Goal: Information Seeking & Learning: Check status

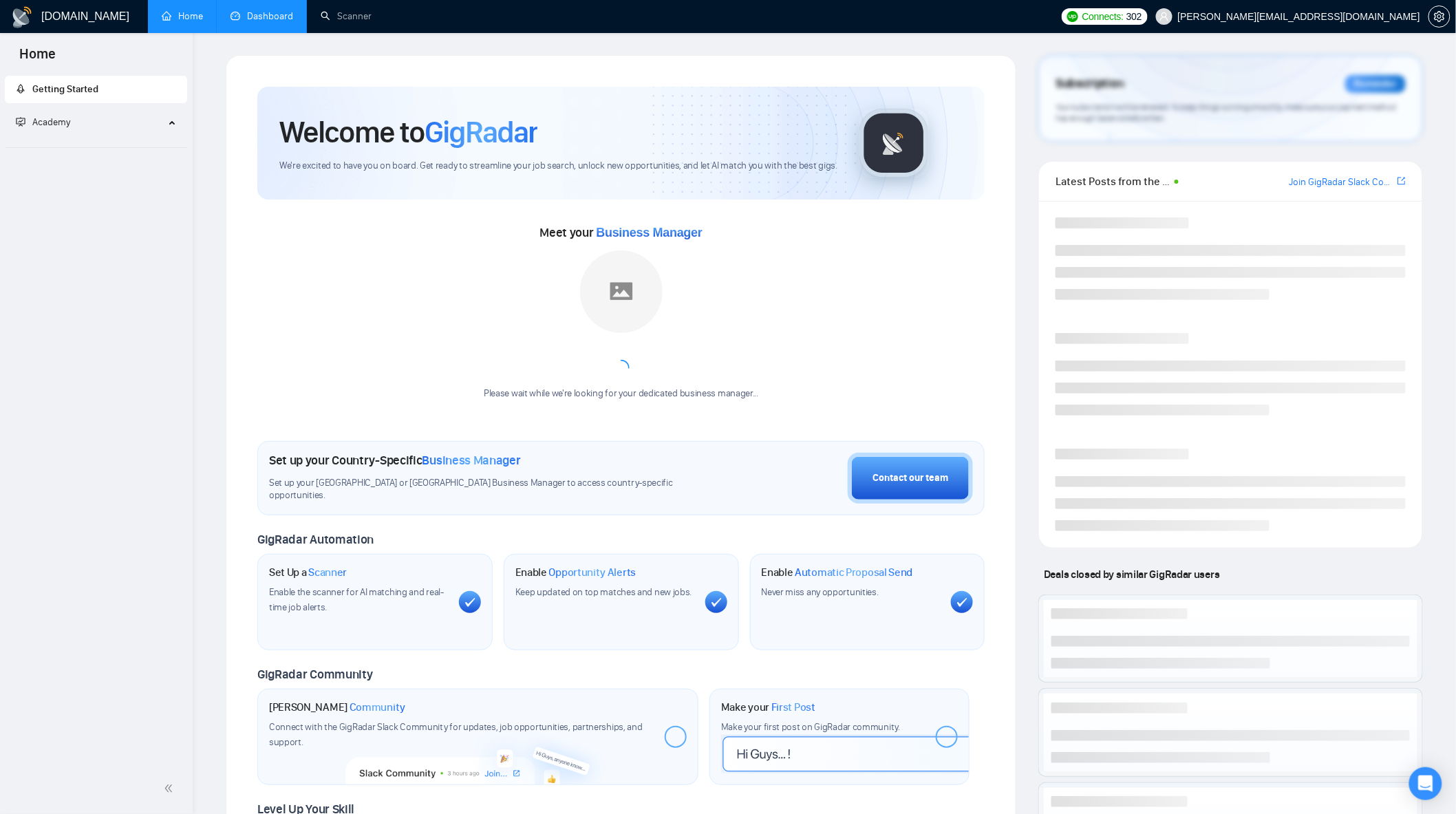
click at [265, 15] on link "Dashboard" at bounding box center [261, 16] width 62 height 12
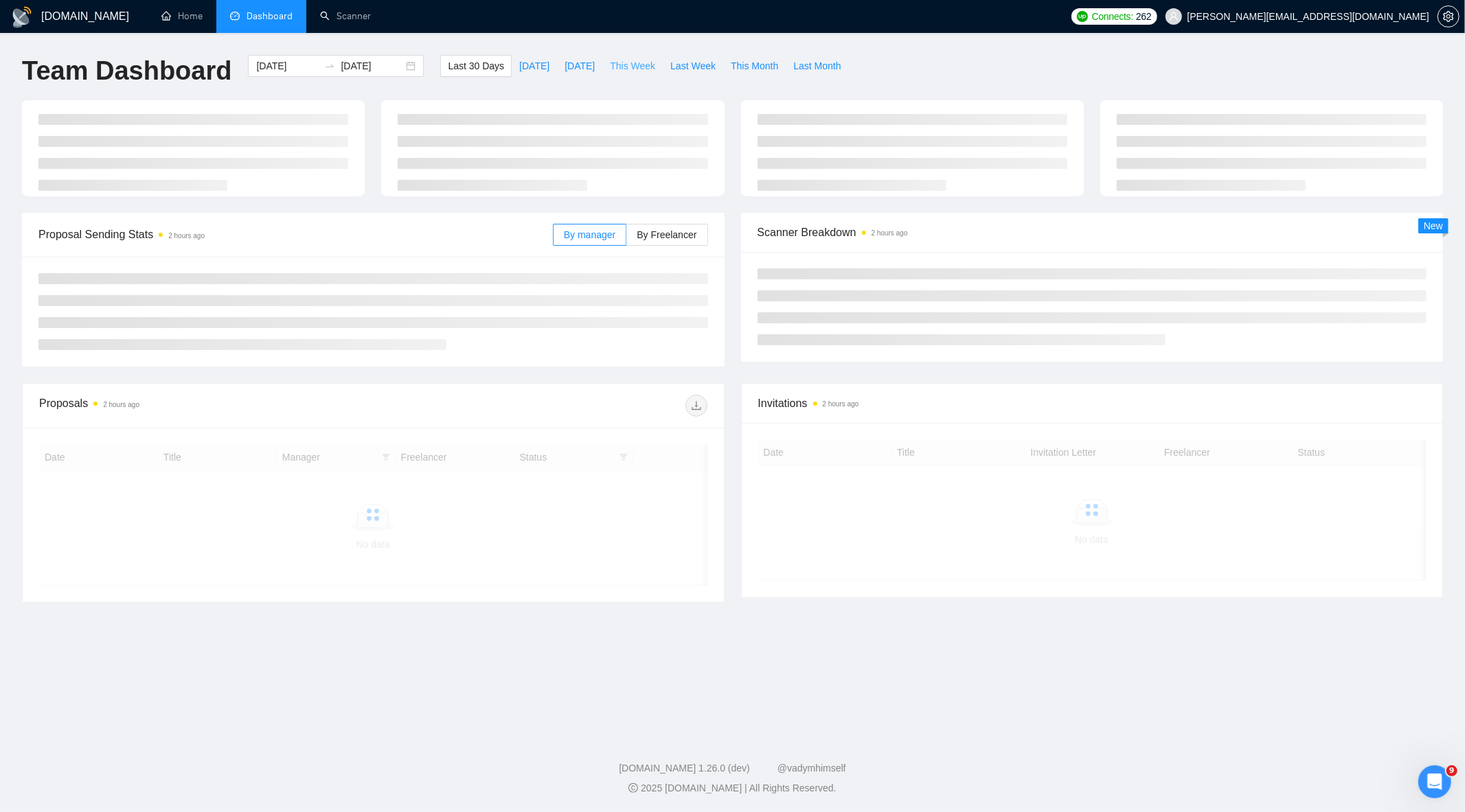
click at [632, 67] on span "This Week" at bounding box center [632, 66] width 45 height 15
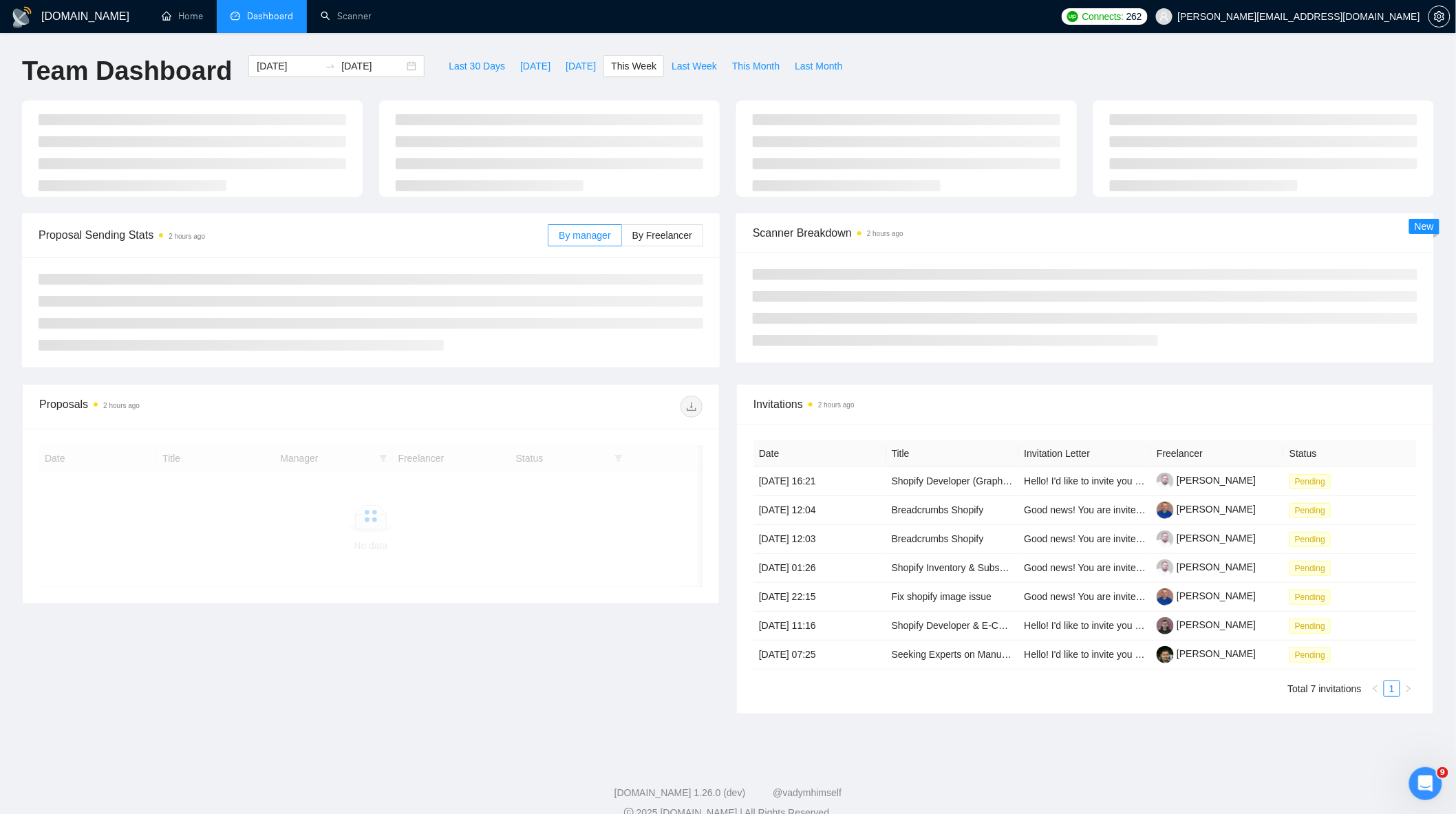
type input "[DATE]"
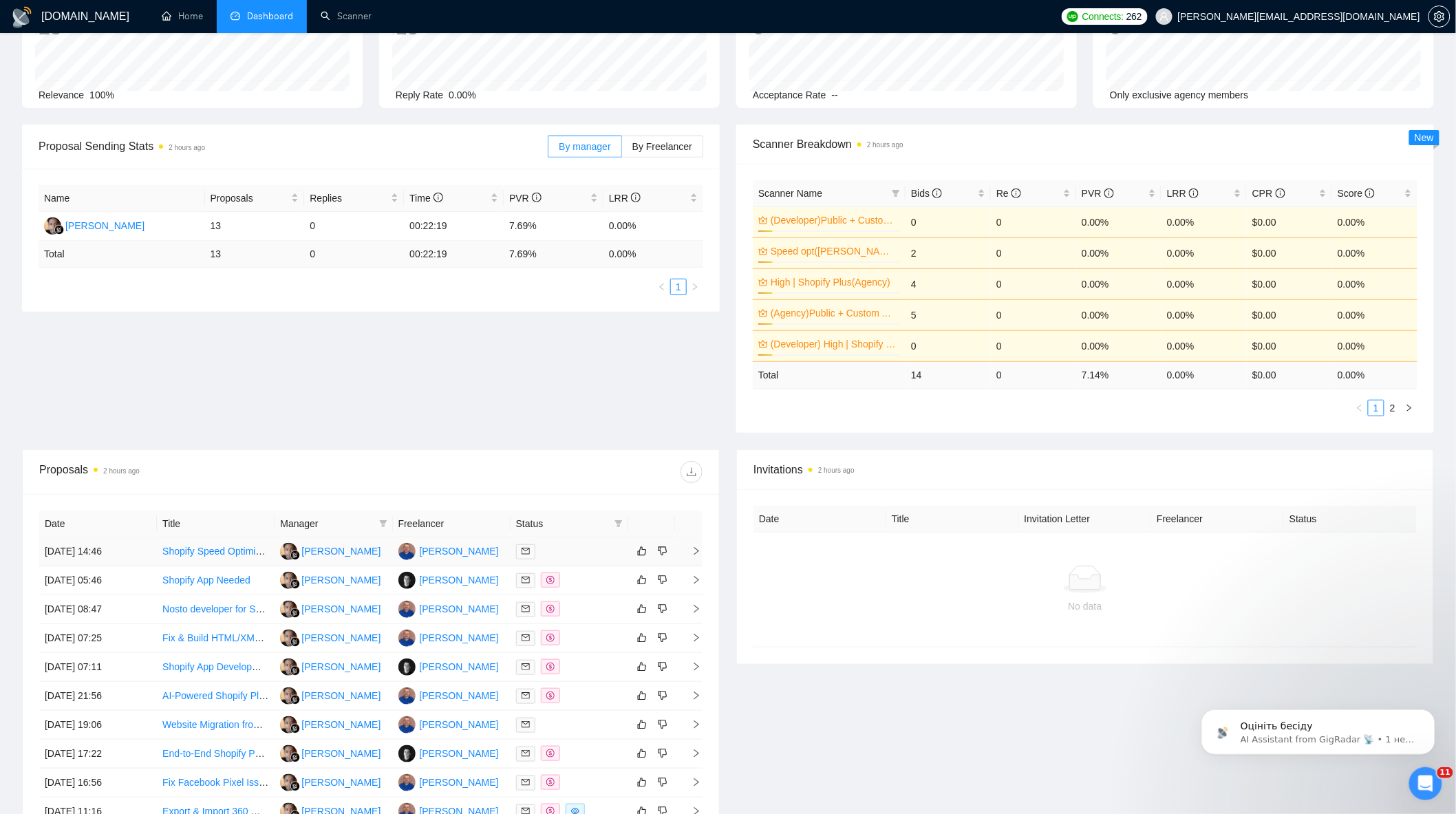
scroll to position [229, 0]
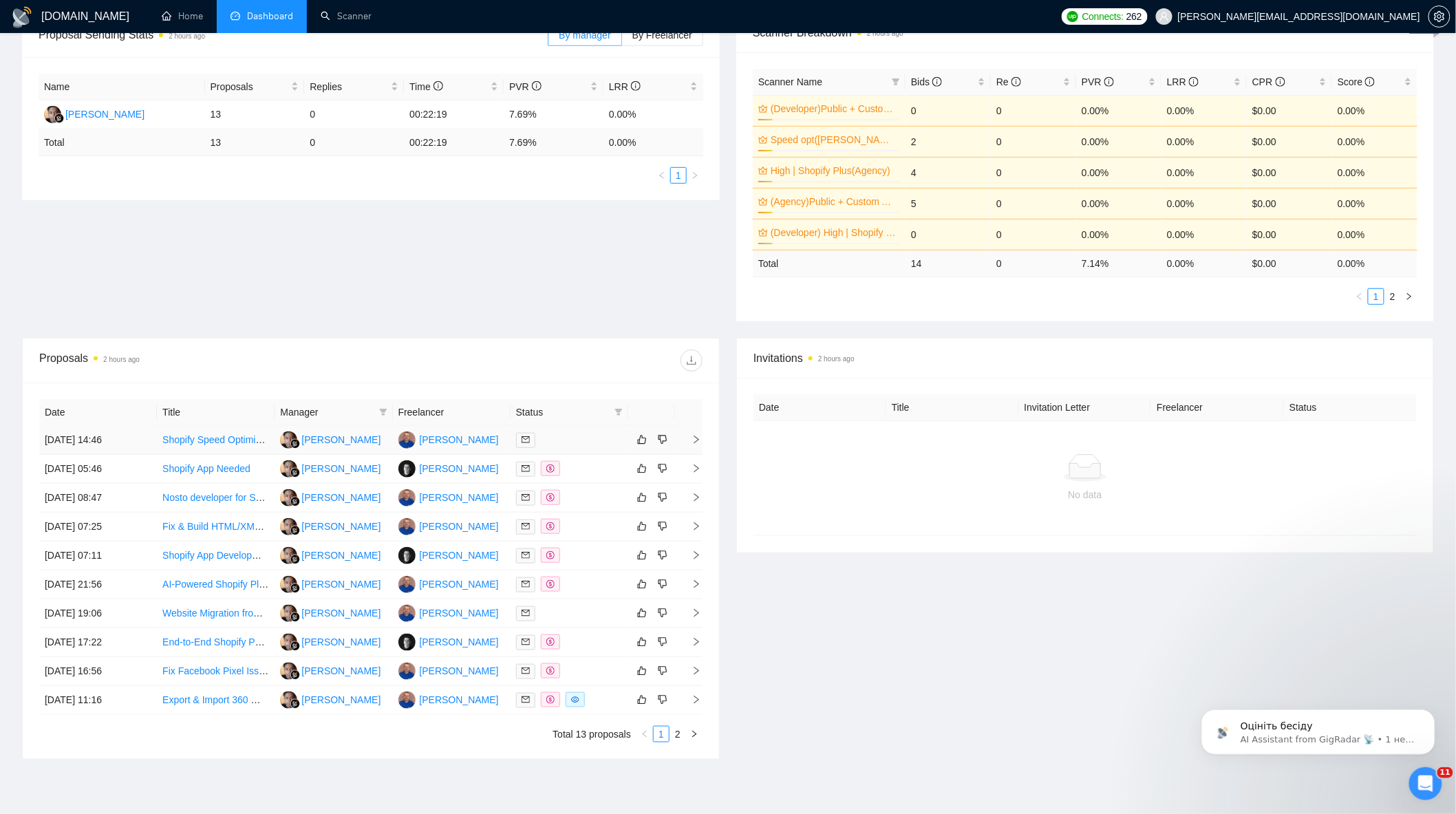
click at [603, 443] on div at bounding box center [569, 440] width 107 height 15
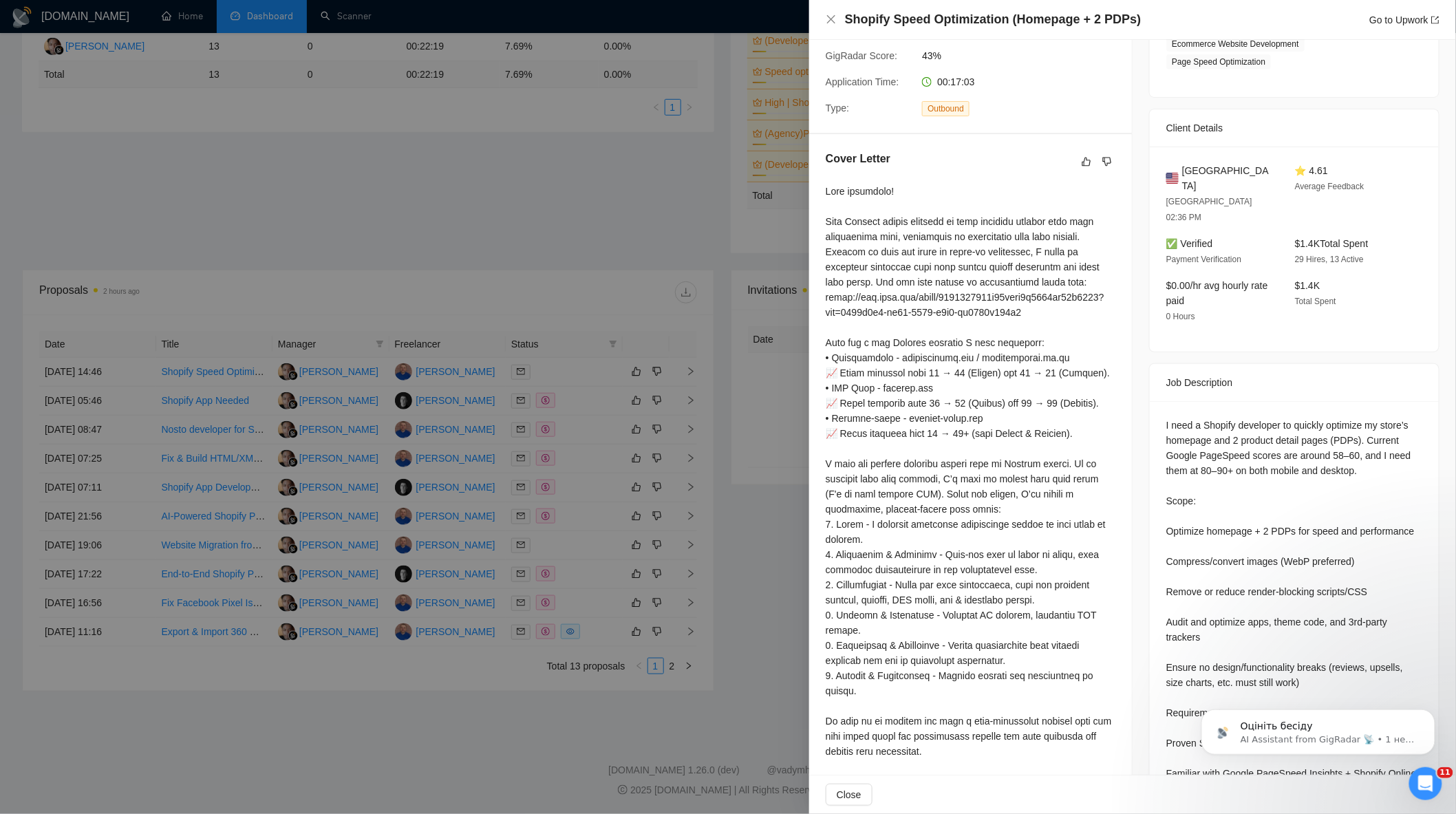
scroll to position [248, 0]
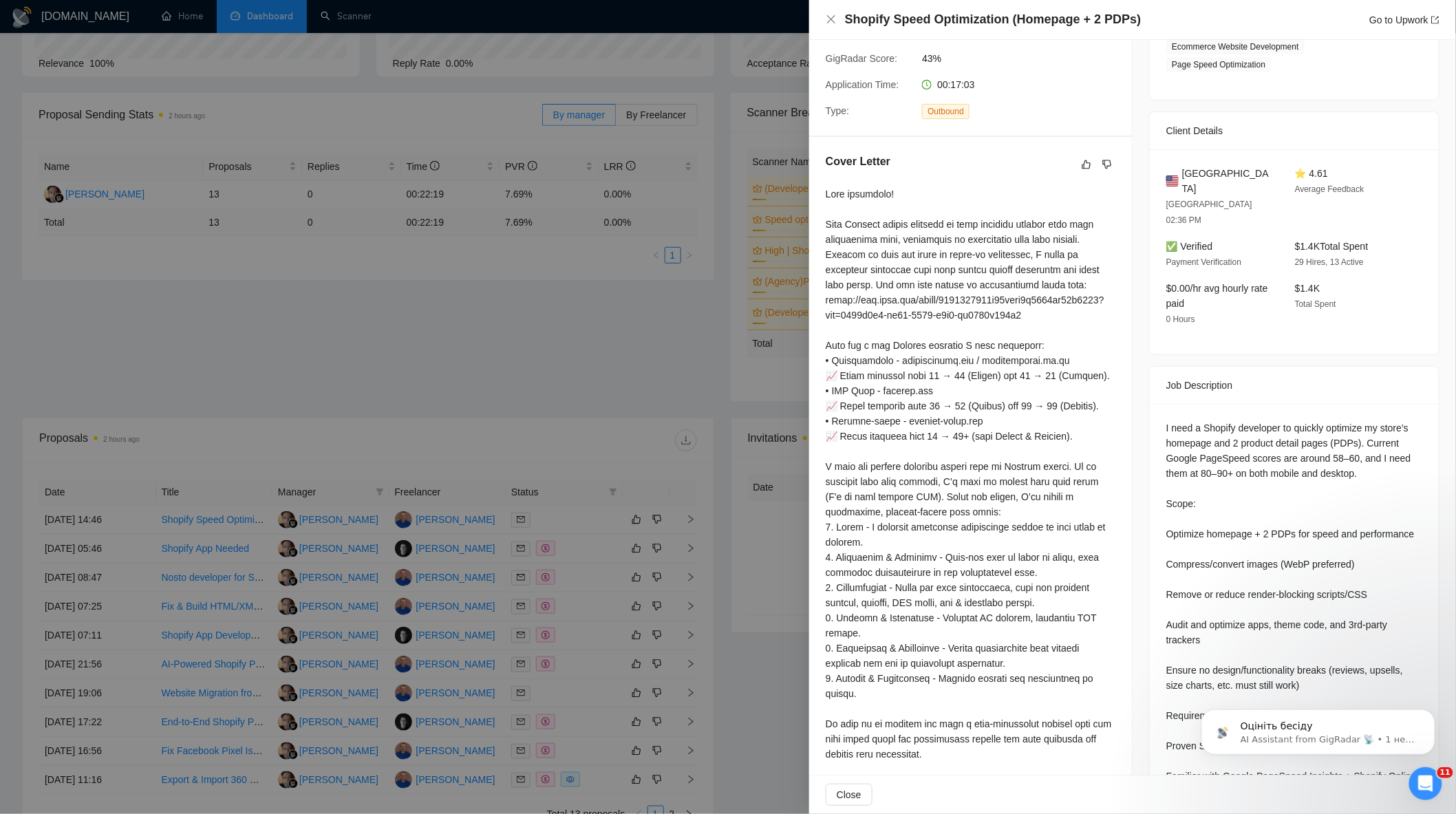
click at [572, 349] on div at bounding box center [728, 407] width 1456 height 814
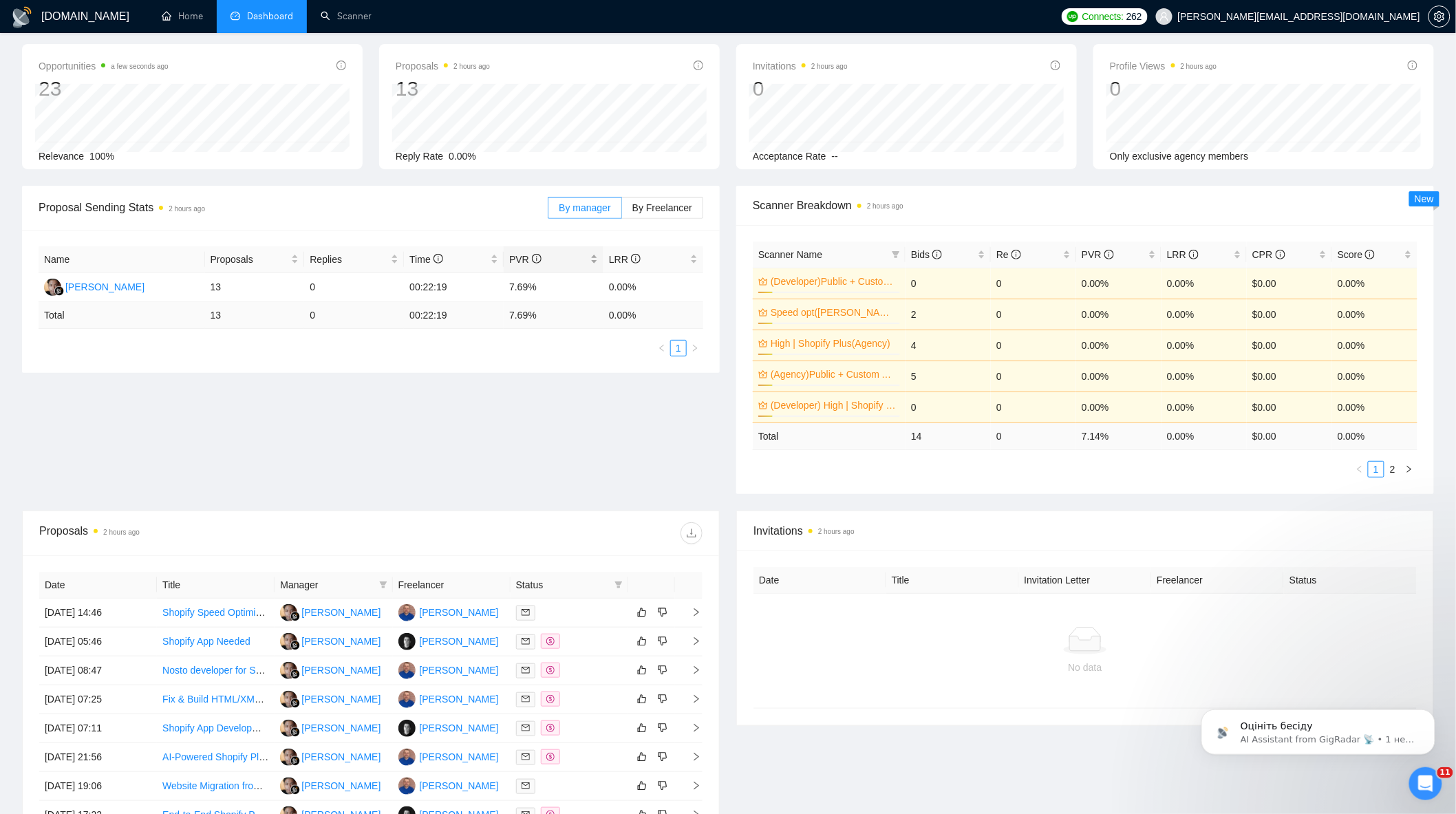
scroll to position [0, 0]
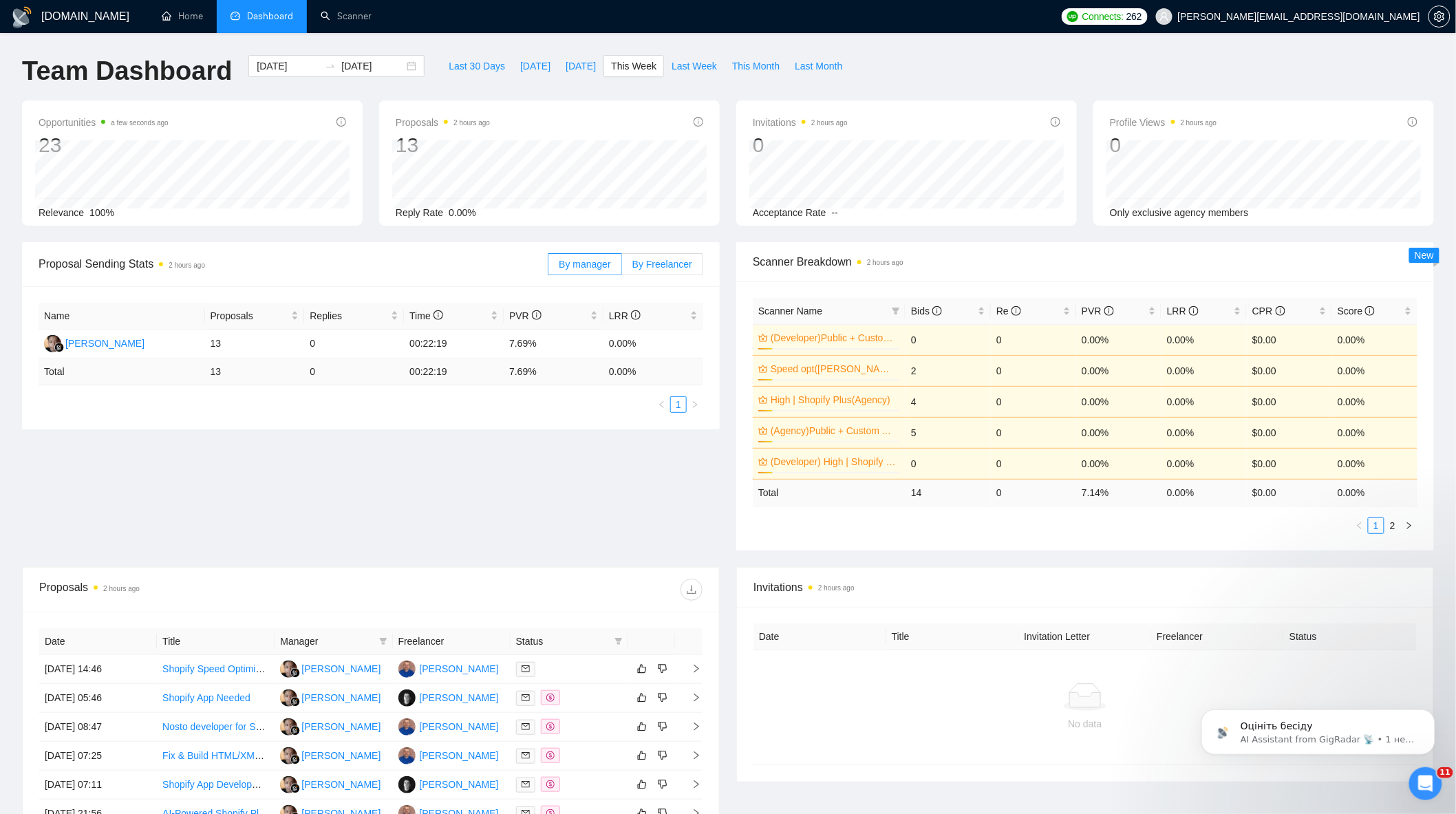
click at [662, 264] on span "By Freelancer" at bounding box center [663, 264] width 60 height 11
click at [622, 268] on input "By Freelancer" at bounding box center [622, 268] width 0 height 0
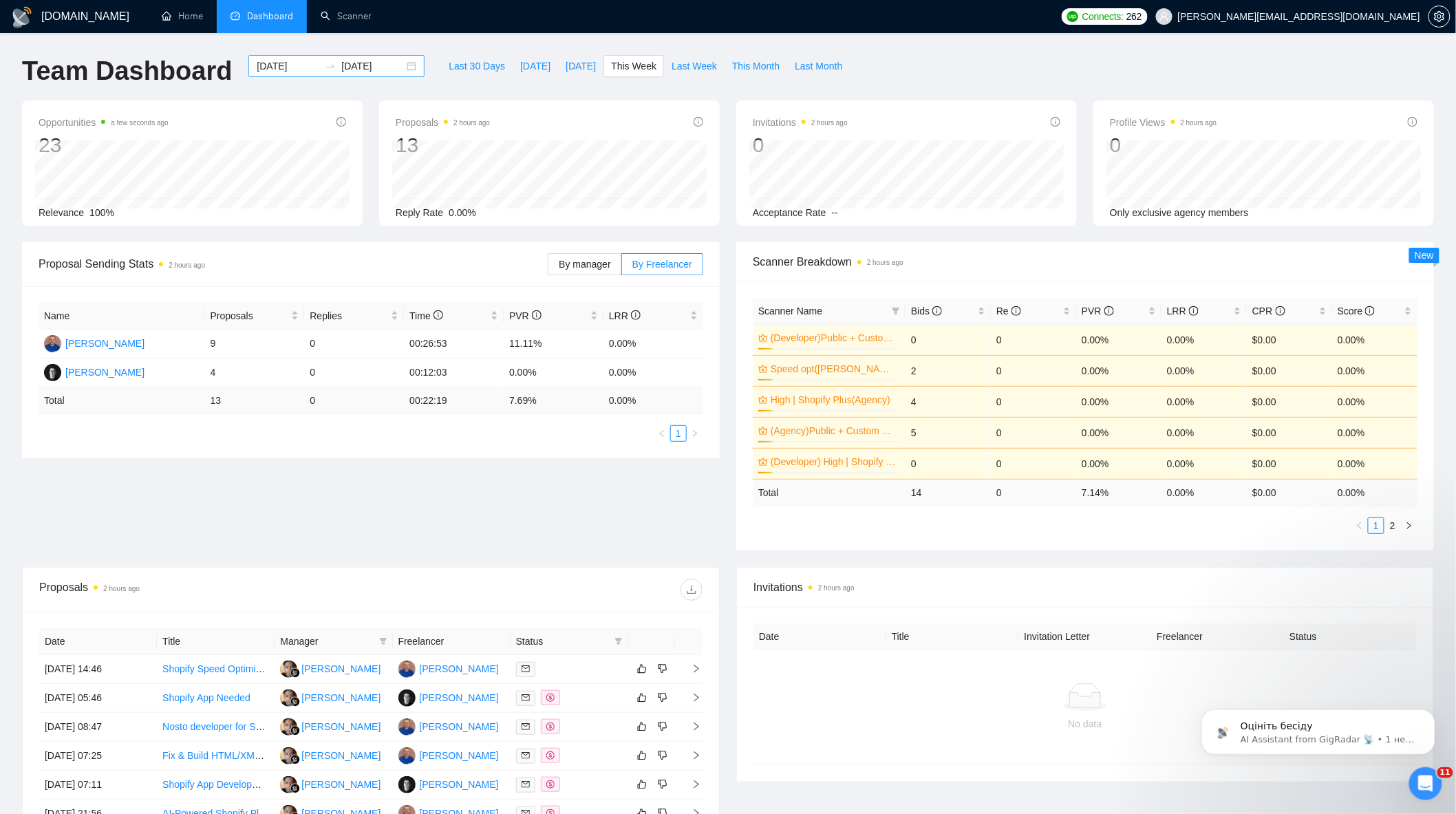
click at [400, 65] on div "[DATE] [DATE]" at bounding box center [336, 66] width 176 height 22
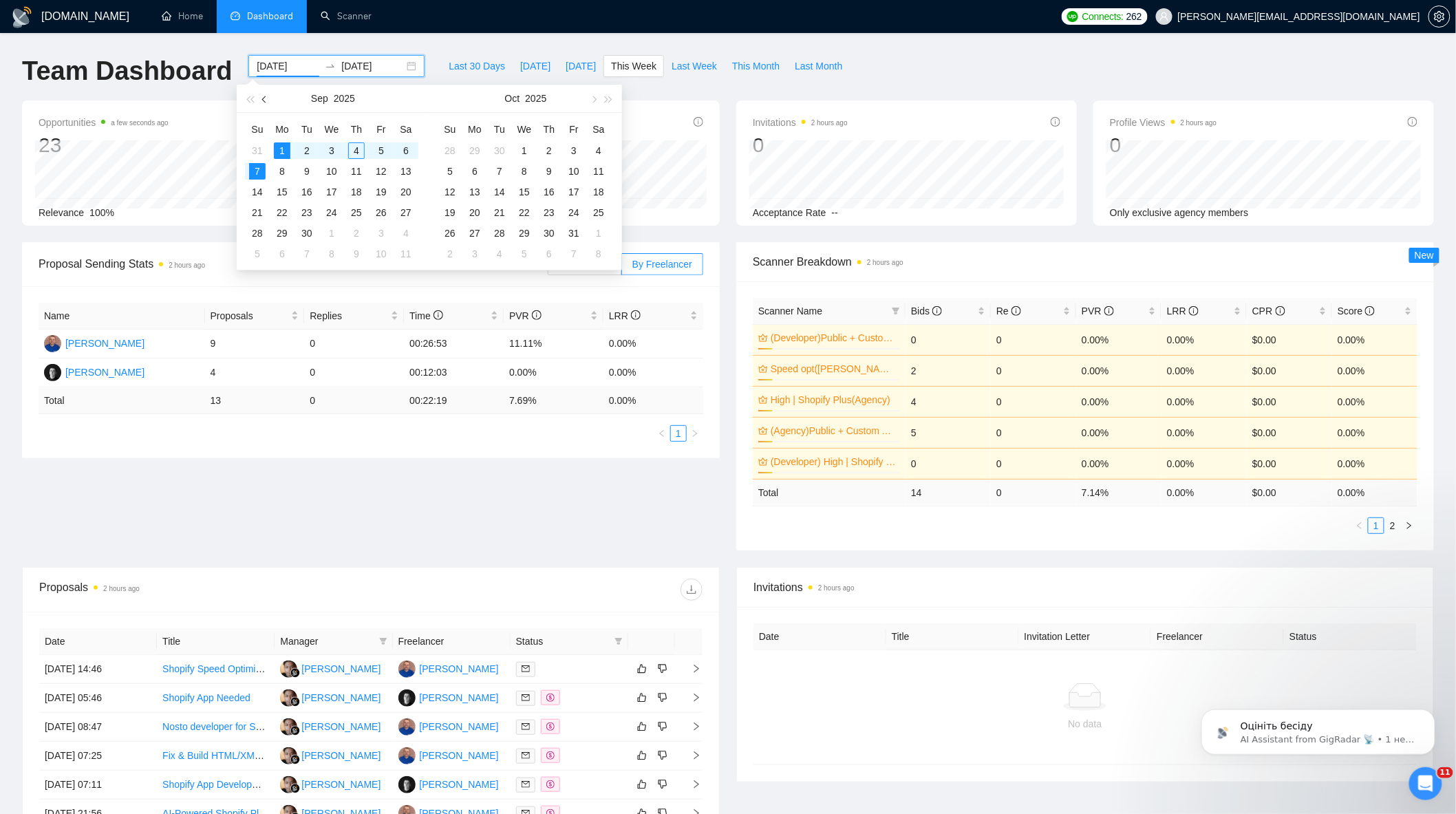
click at [263, 107] on button "button" at bounding box center [265, 98] width 15 height 27
click at [262, 107] on button "button" at bounding box center [265, 98] width 15 height 27
click at [266, 99] on span "button" at bounding box center [265, 99] width 7 height 7
click at [266, 98] on span "button" at bounding box center [265, 99] width 7 height 7
type input "[DATE]"
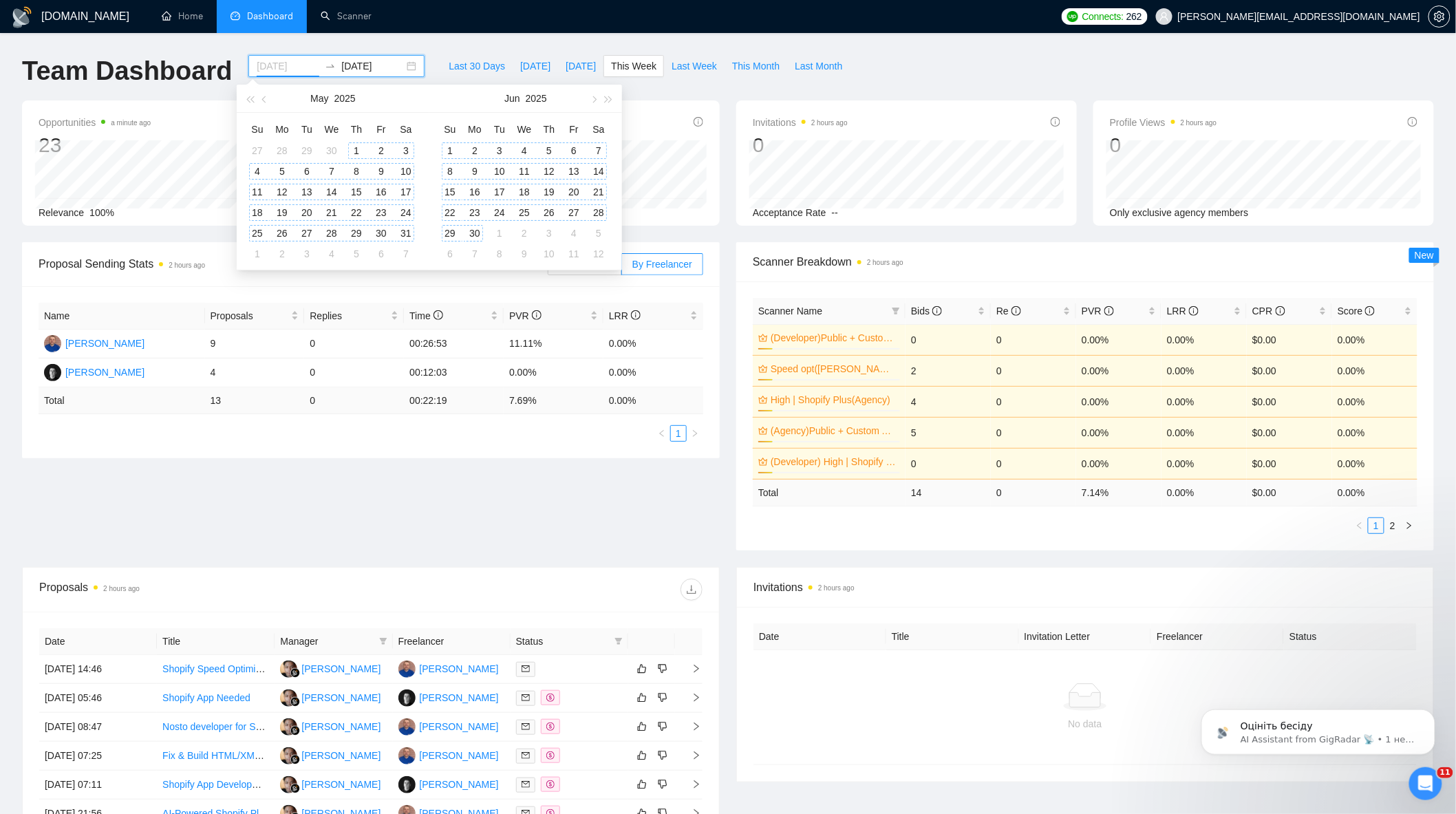
click at [355, 149] on div "1" at bounding box center [356, 150] width 16 height 16
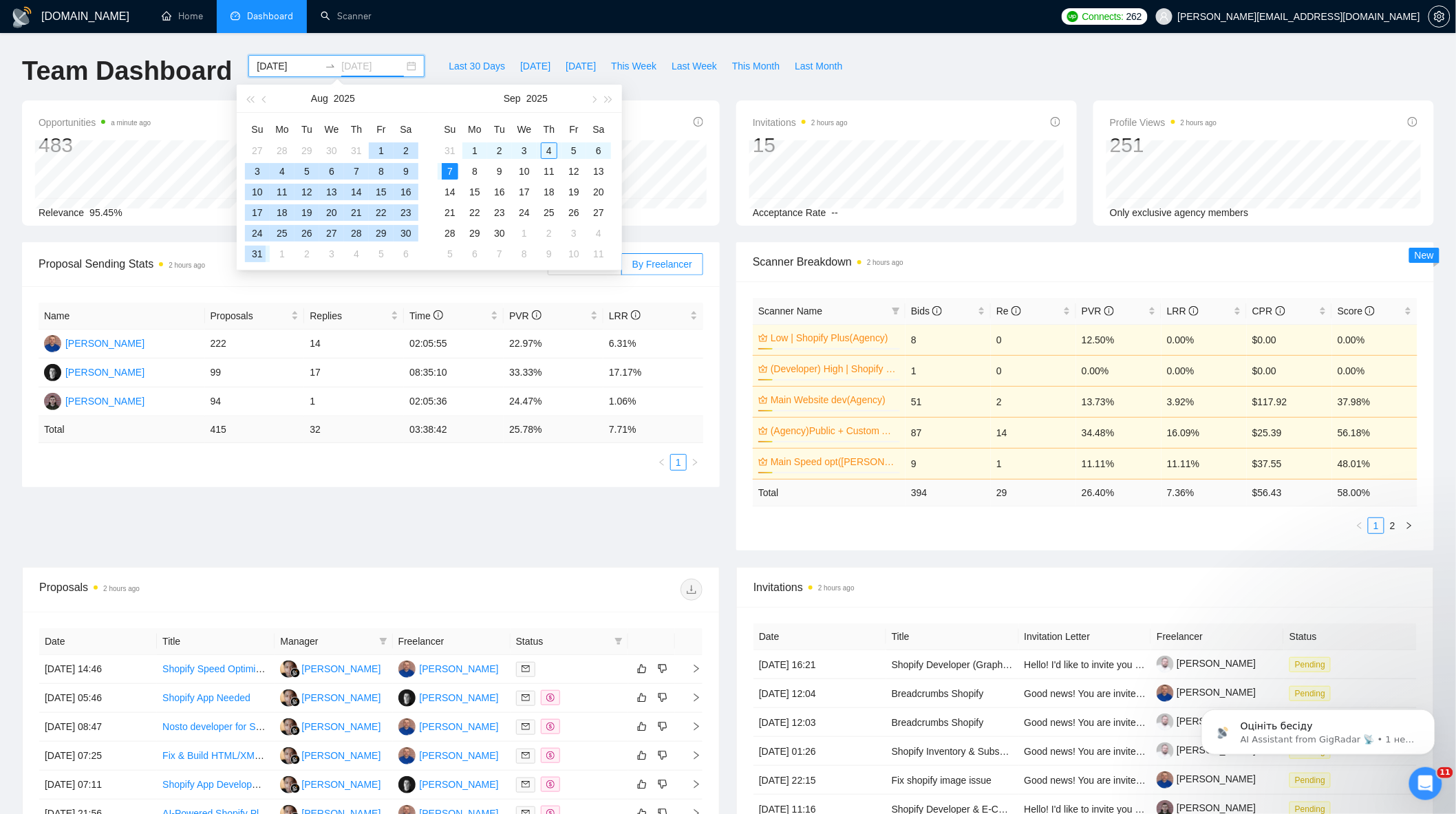
click at [259, 253] on div "31" at bounding box center [257, 253] width 16 height 16
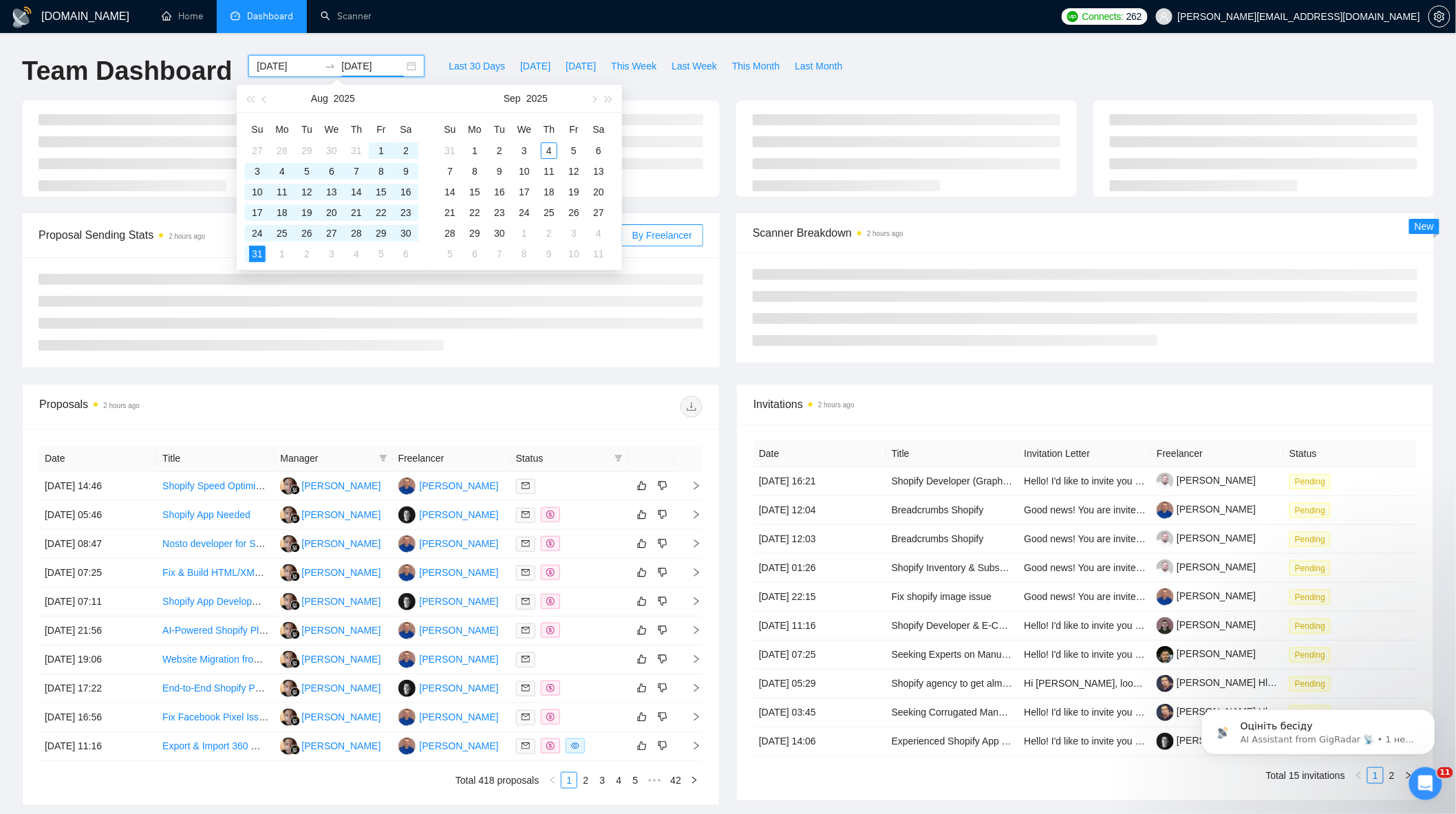
type input "[DATE]"
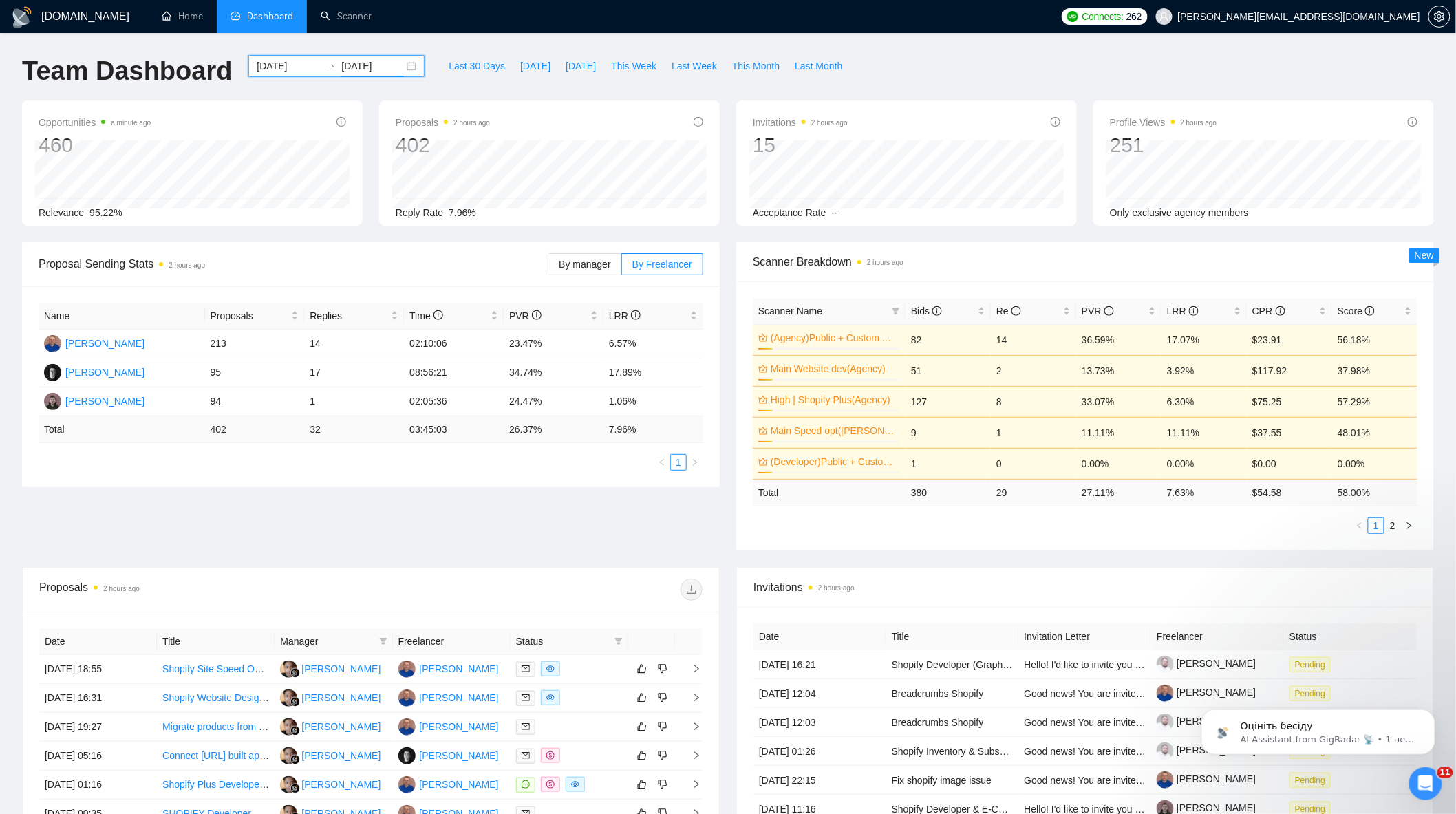
click at [402, 233] on div "Opportunities a minute ago 460 [DATE] Relevant 2 Relevance 95.22% Proposals 2 h…" at bounding box center [728, 171] width 1429 height 142
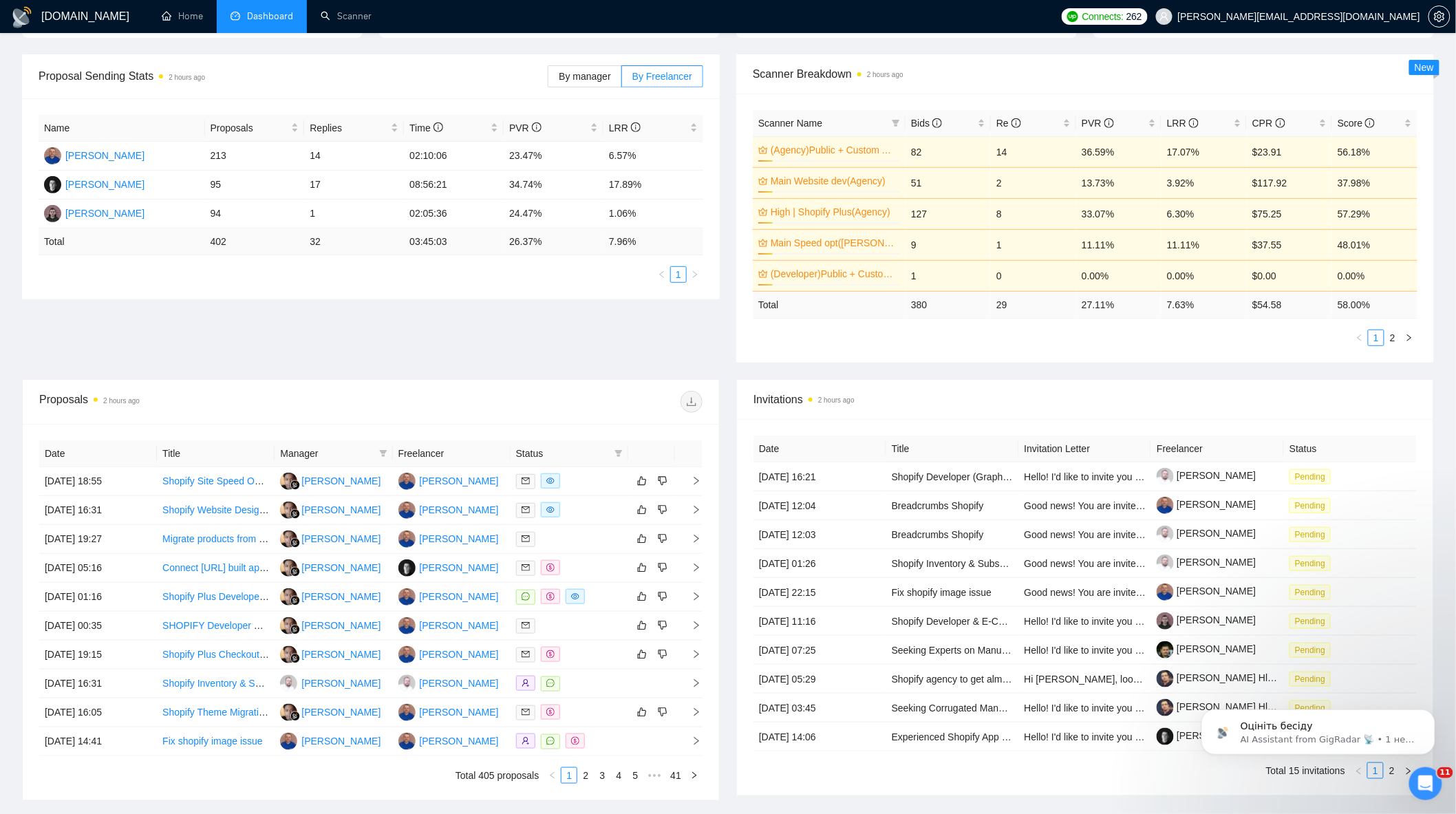
scroll to position [303, 0]
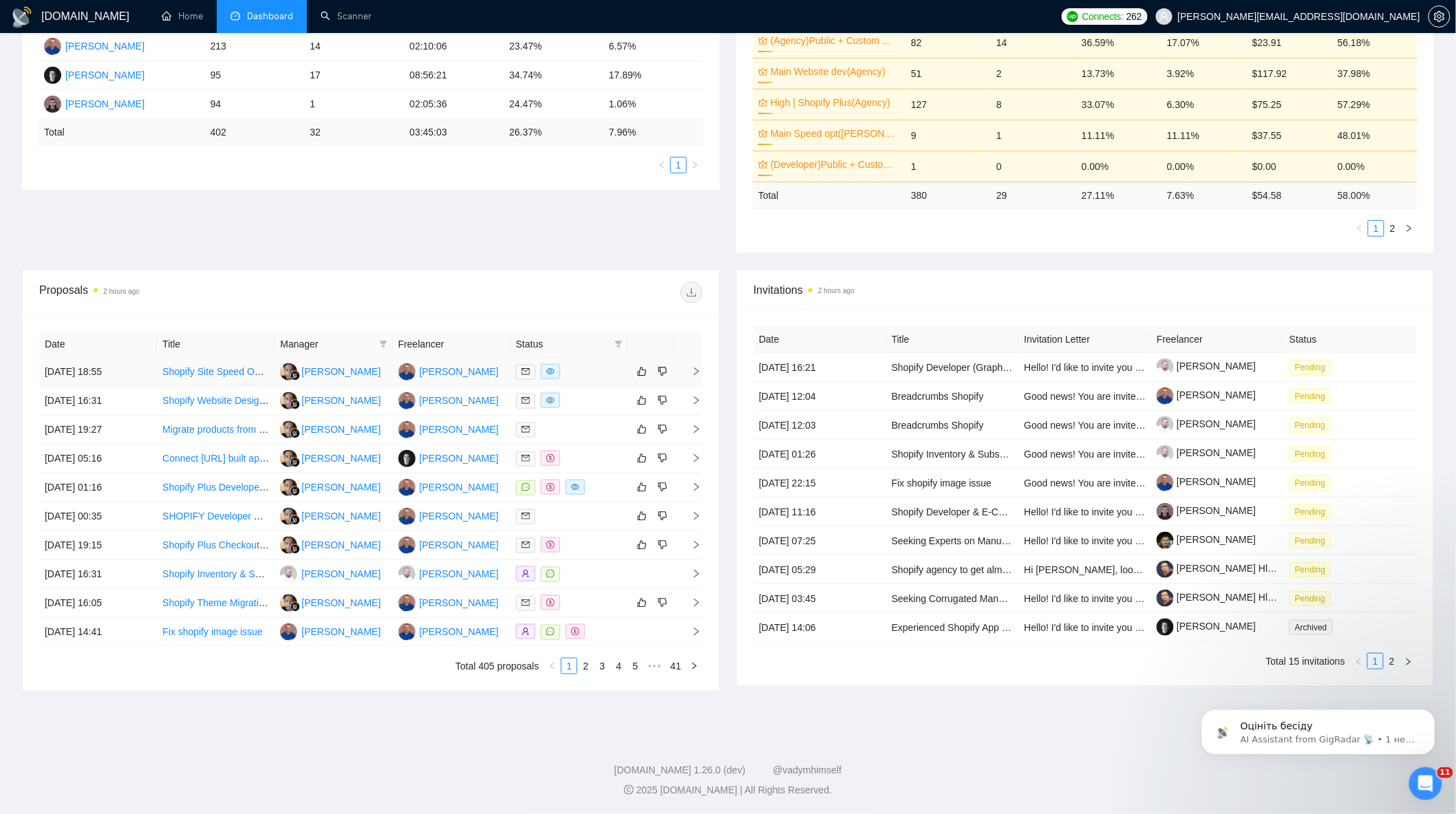
click at [613, 374] on div at bounding box center [569, 371] width 107 height 15
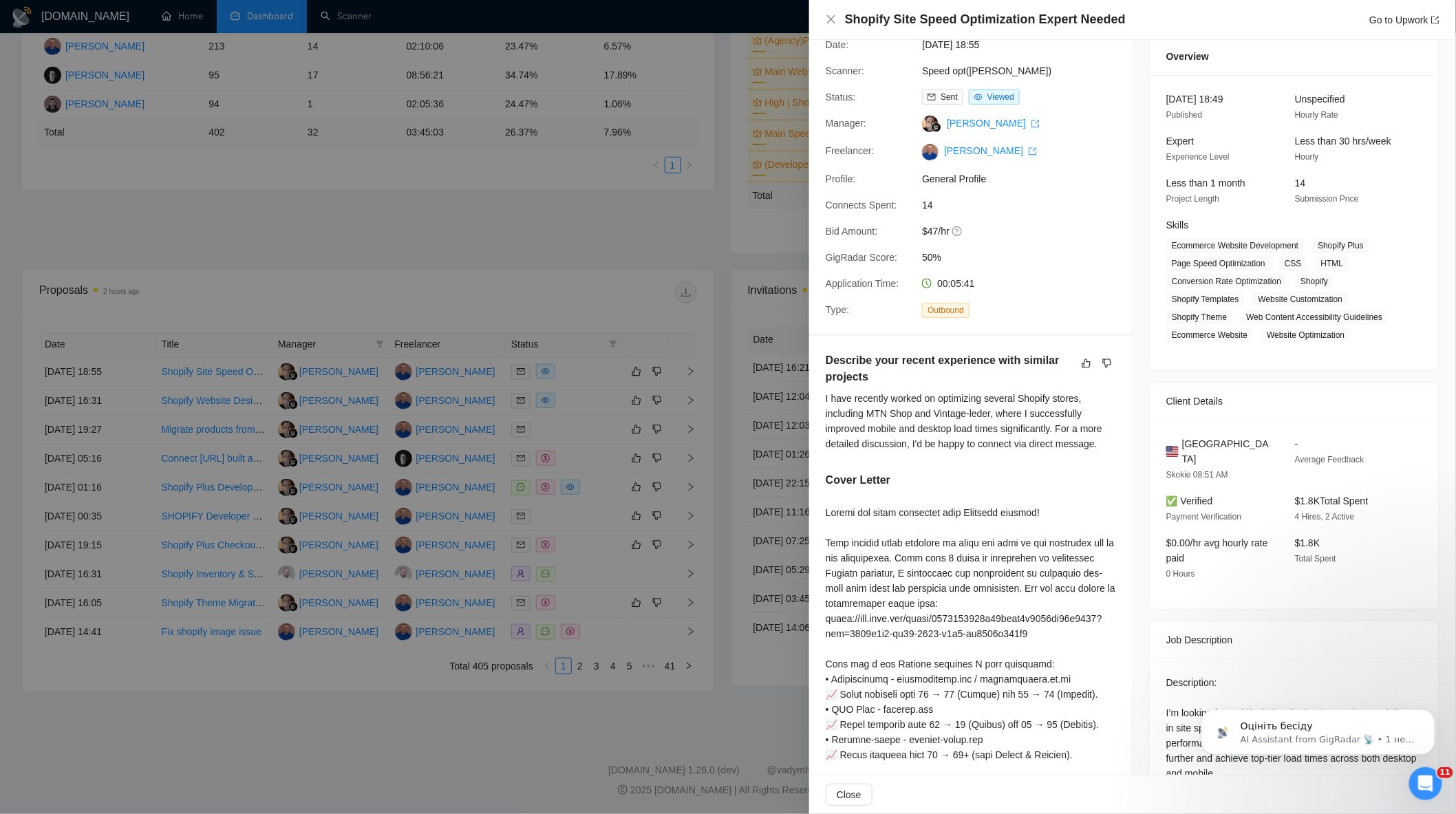
scroll to position [0, 0]
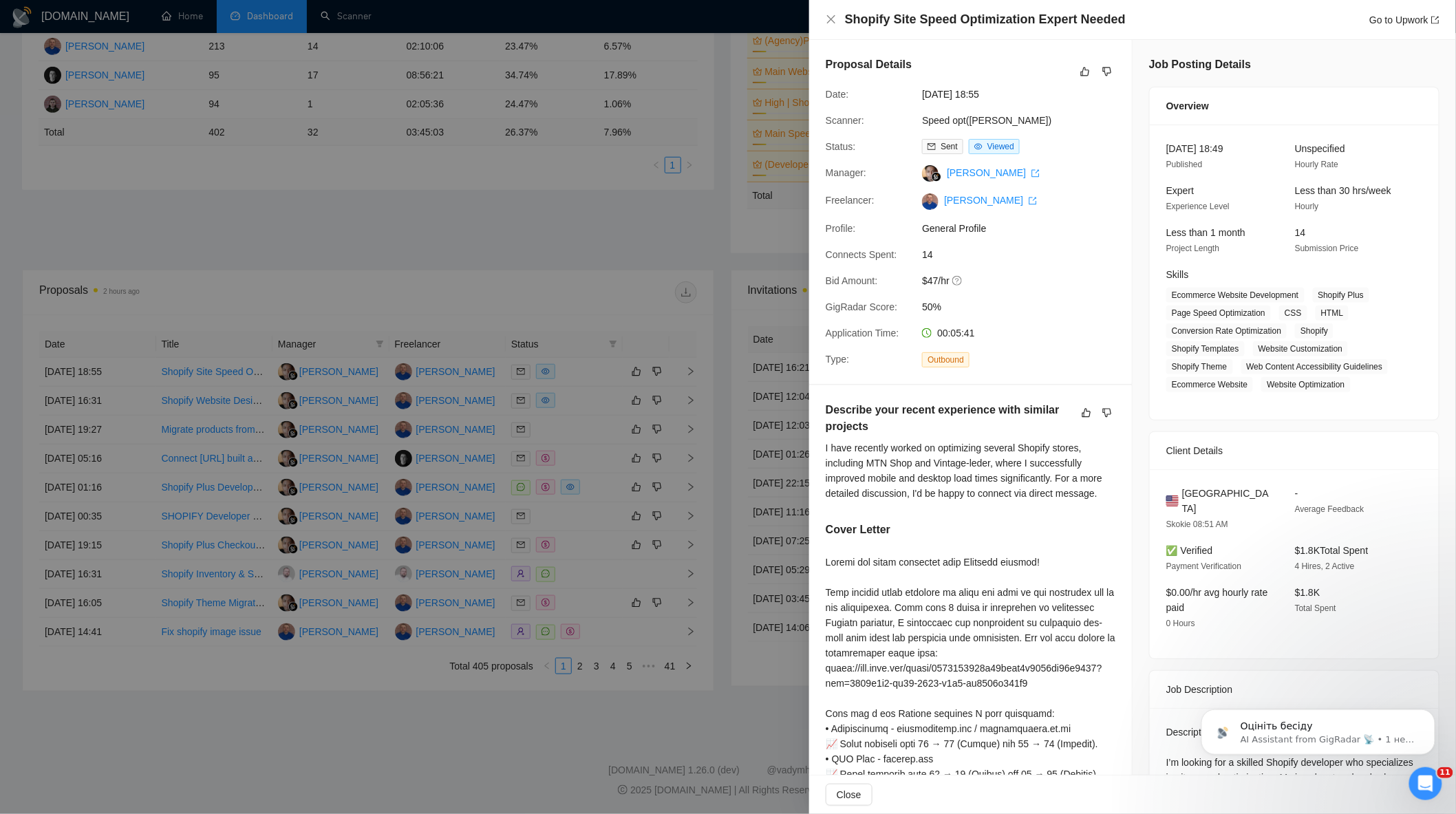
click at [588, 379] on div at bounding box center [728, 407] width 1456 height 814
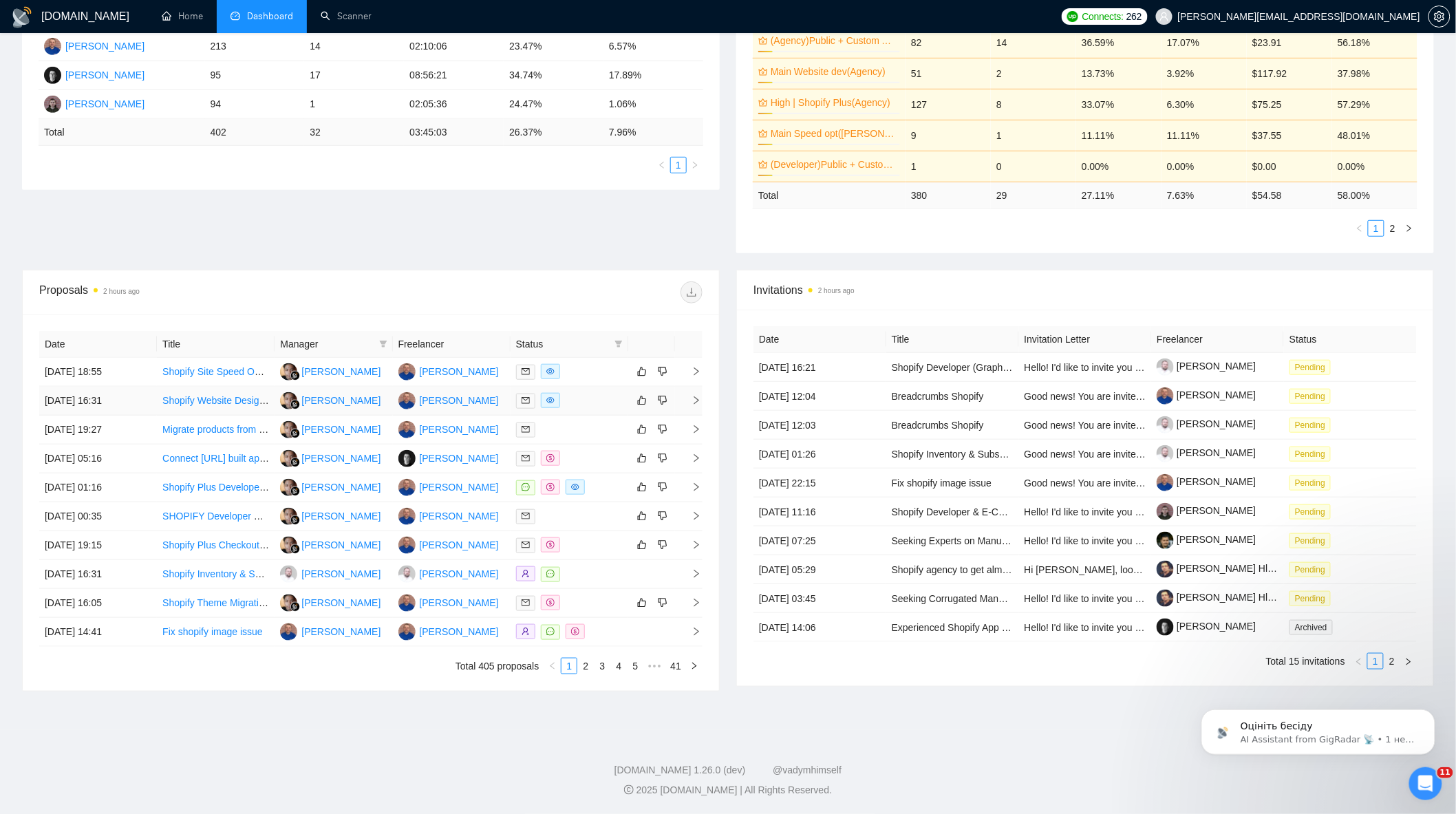
click at [579, 393] on div at bounding box center [569, 401] width 107 height 15
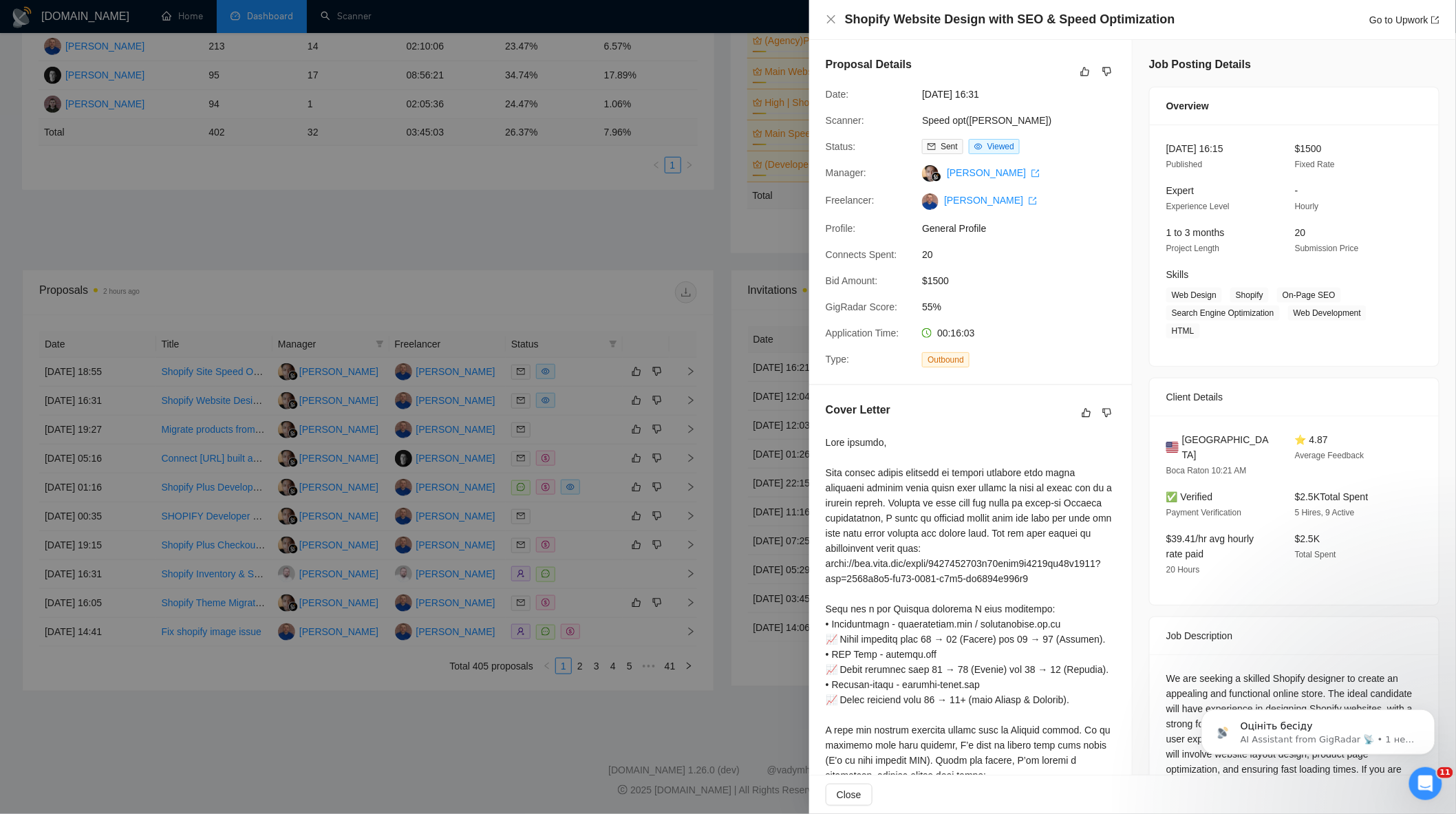
click at [612, 249] on div at bounding box center [728, 407] width 1456 height 814
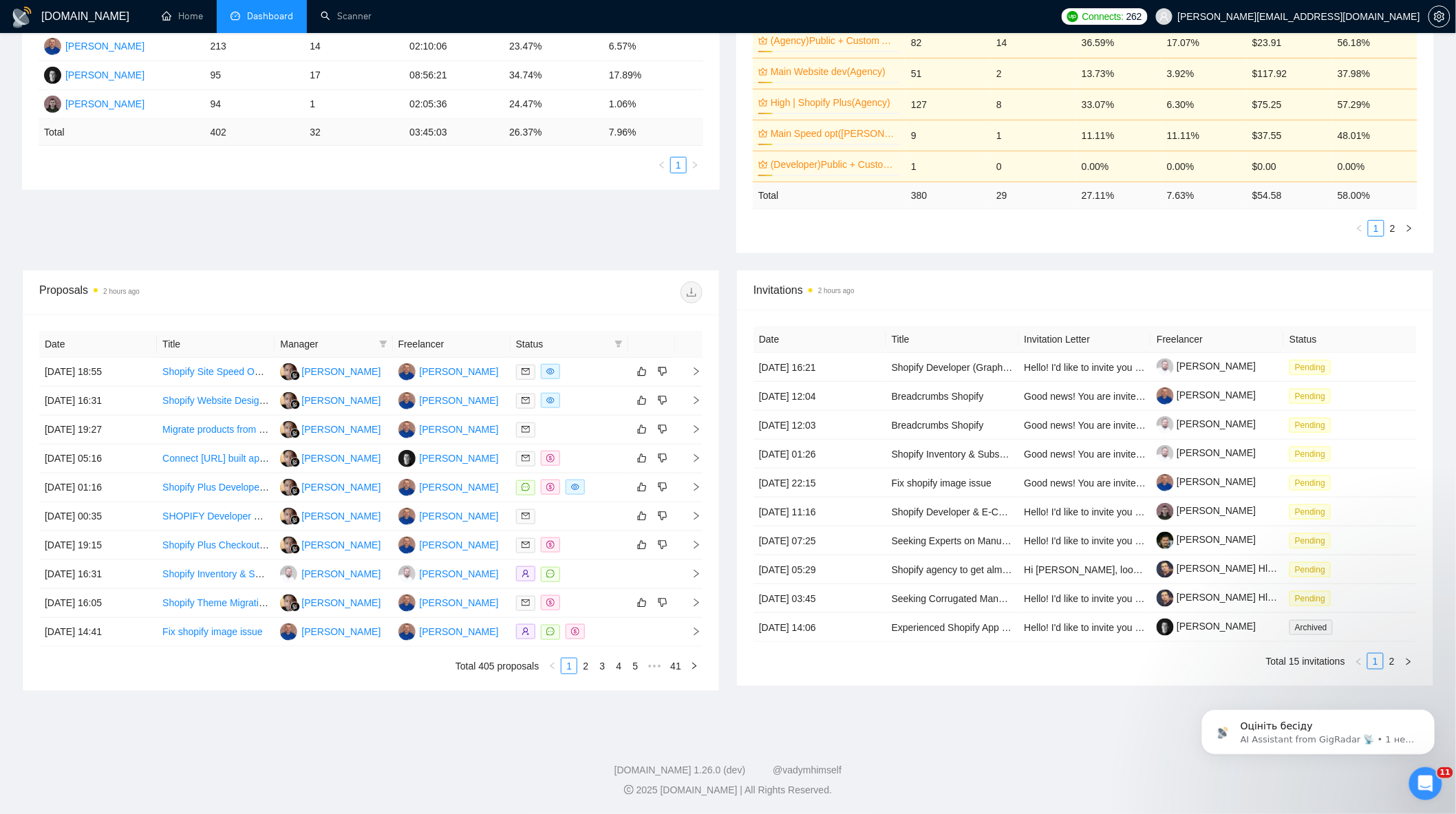
click at [697, 294] on span at bounding box center [692, 293] width 22 height 22
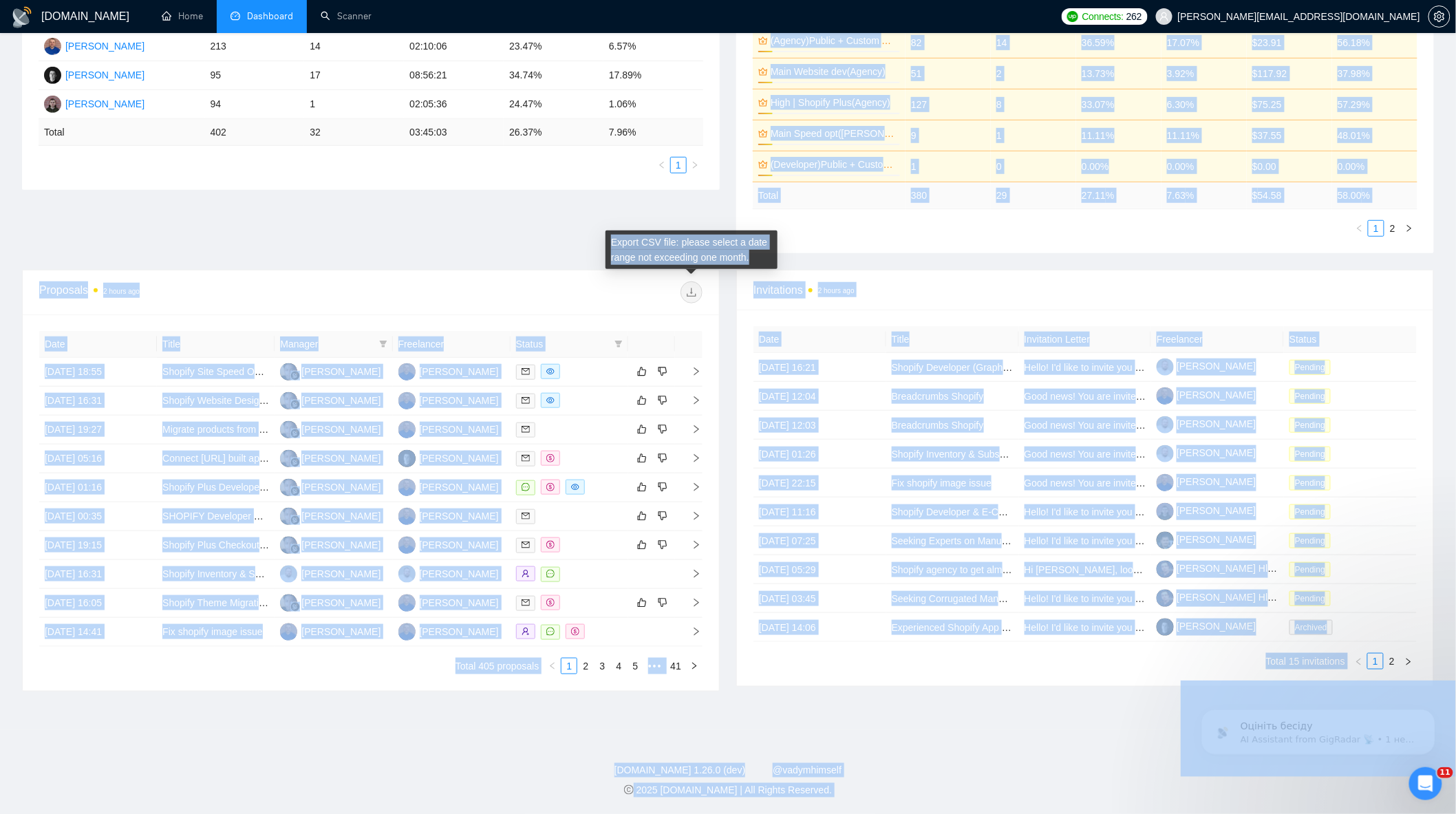
drag, startPoint x: 751, startPoint y: 252, endPoint x: 602, endPoint y: 239, distance: 149.6
click at [602, 239] on body "[DOMAIN_NAME] Home Dashboard Scanner Connects: 262 [PERSON_NAME][EMAIL_ADDRESS]…" at bounding box center [728, 110] width 1456 height 814
click at [671, 253] on div "Proposal Sending Stats 2 hours ago By manager By Freelancer Name Proposals Repl…" at bounding box center [728, 107] width 1429 height 324
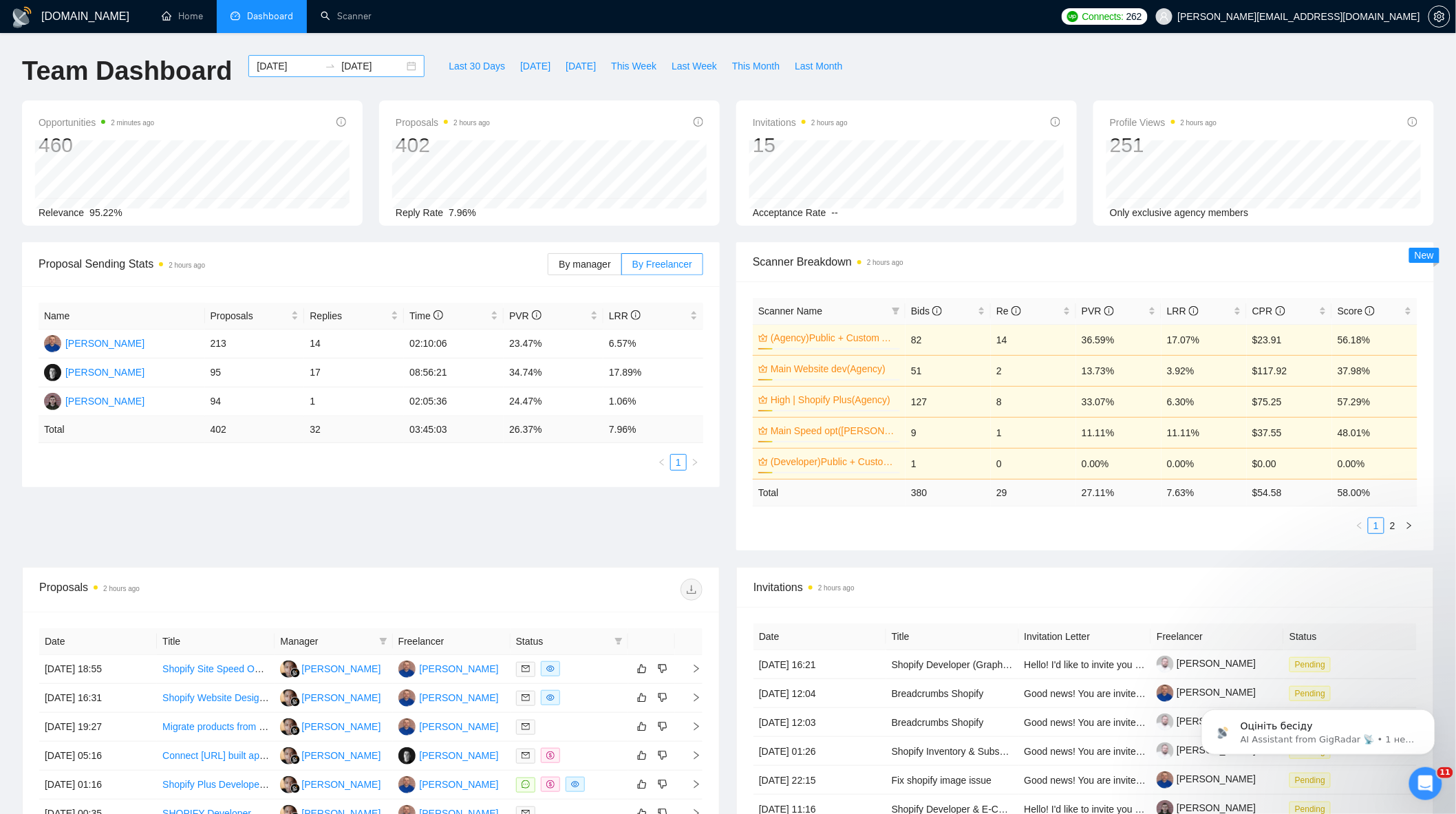
click at [393, 65] on div "[DATE] [DATE]" at bounding box center [336, 66] width 176 height 22
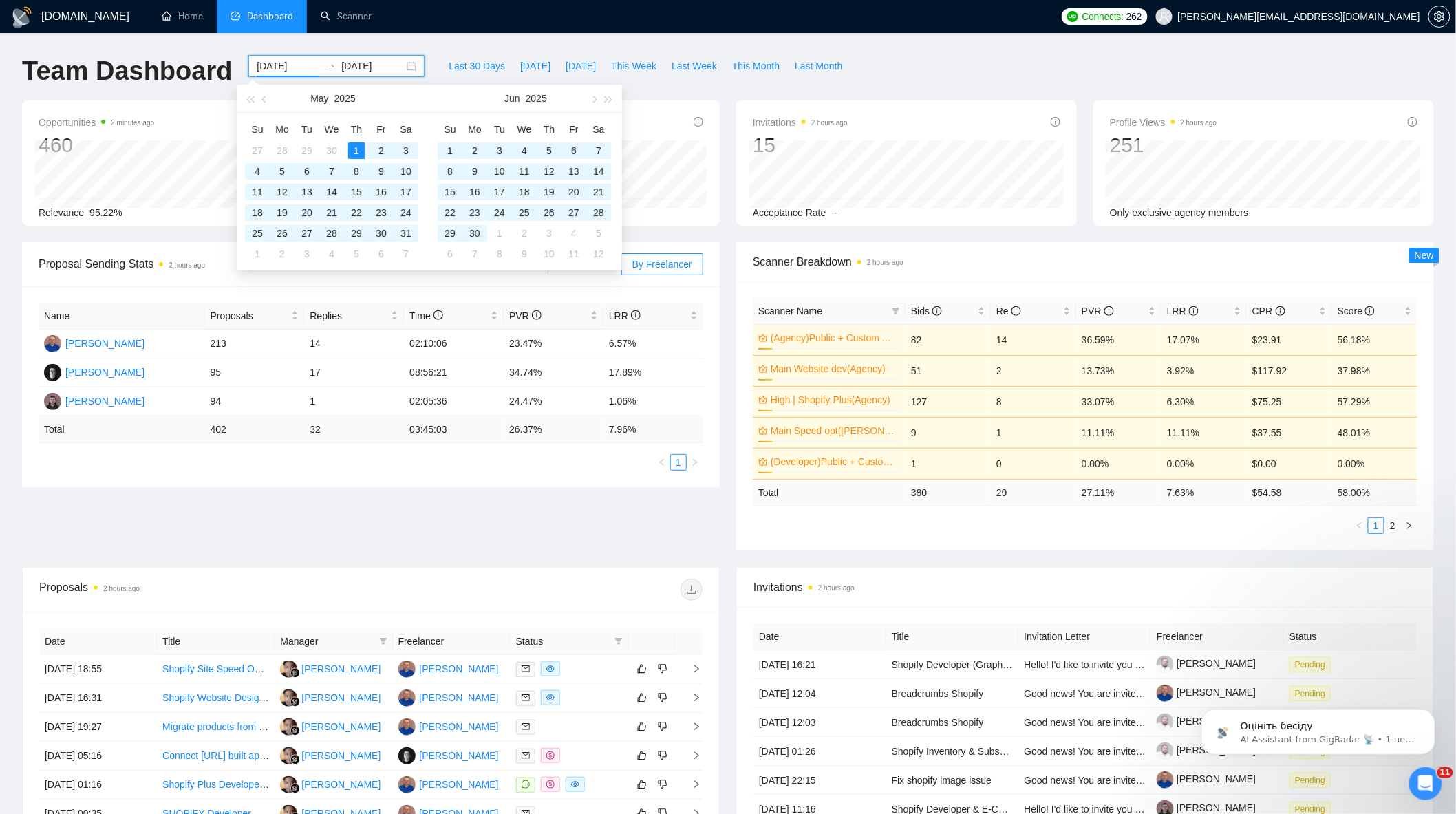
click at [399, 65] on div "[DATE] [DATE]" at bounding box center [336, 66] width 176 height 22
click at [407, 231] on div "31" at bounding box center [406, 233] width 16 height 16
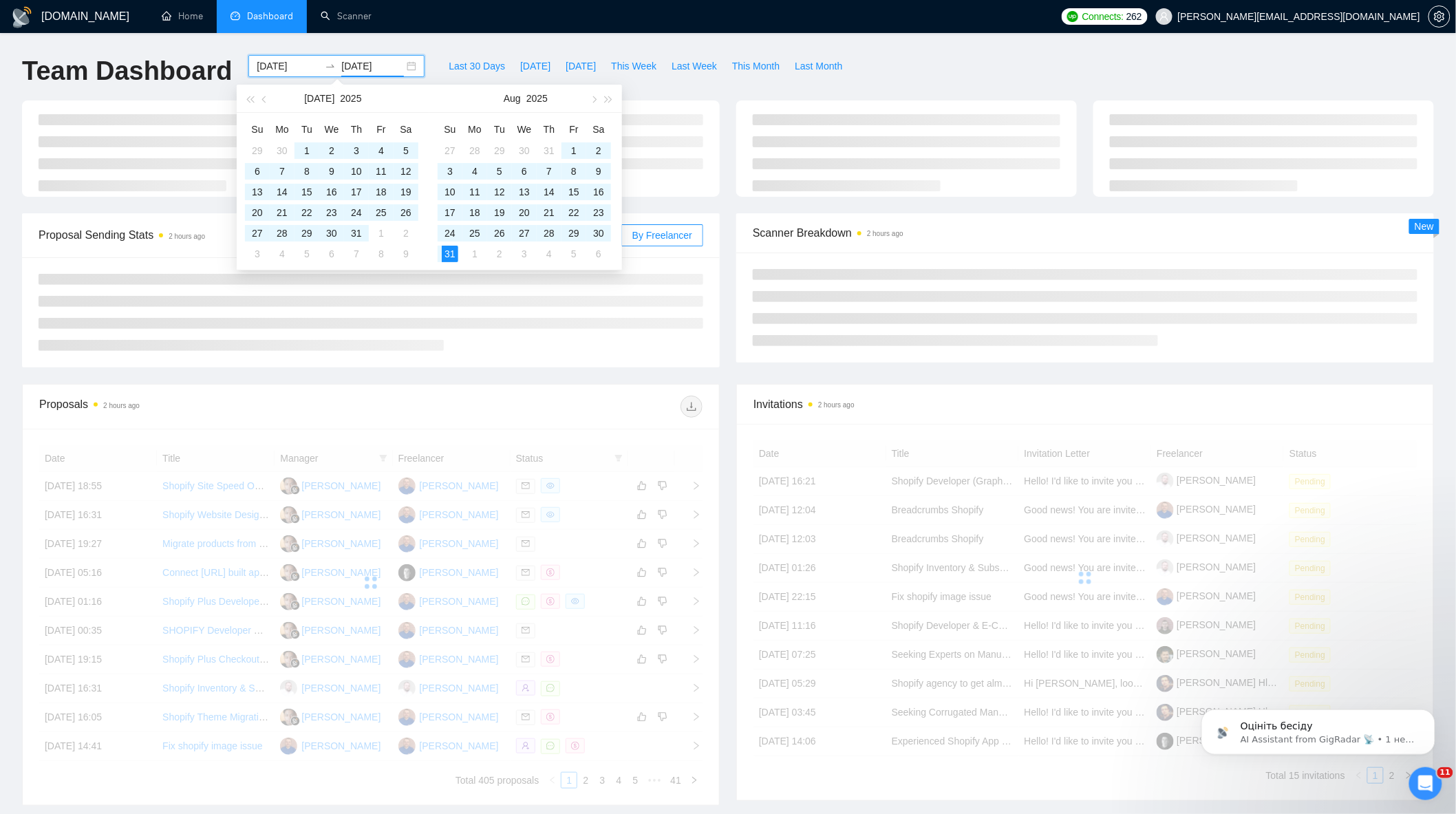
click at [533, 367] on div at bounding box center [371, 312] width 698 height 110
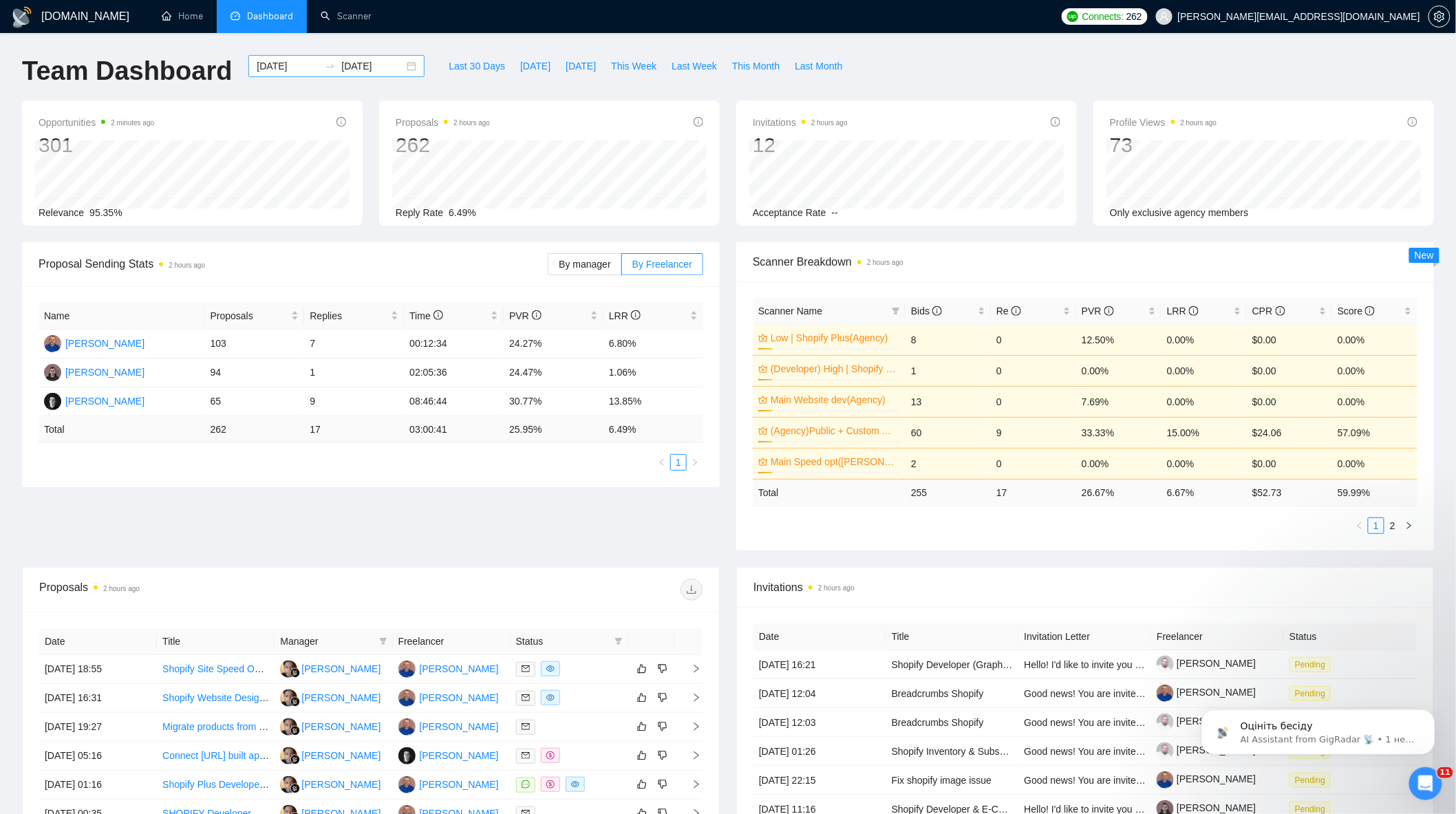
click at [404, 65] on div "[DATE] [DATE]" at bounding box center [336, 66] width 176 height 22
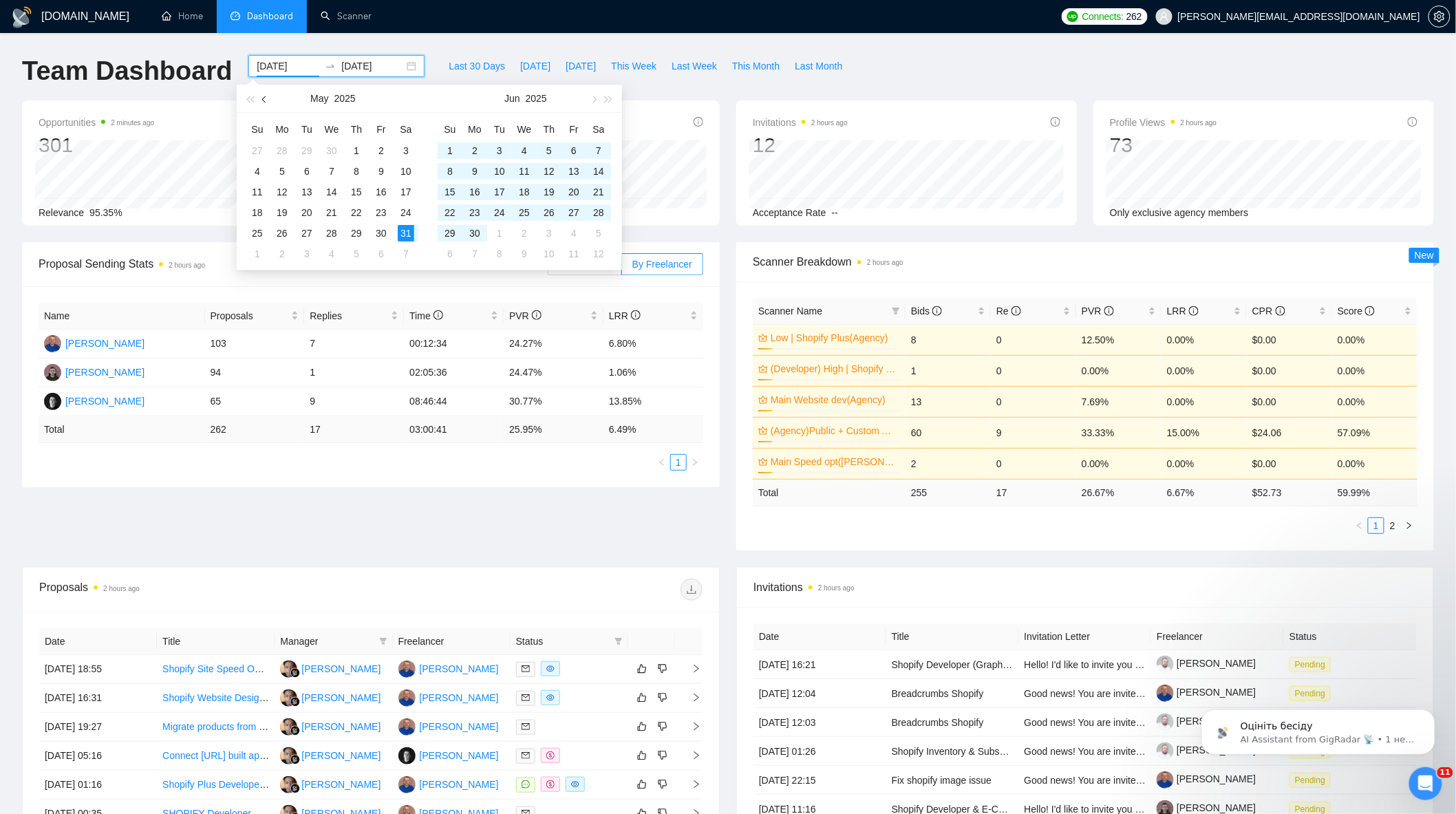
click at [267, 97] on button "button" at bounding box center [265, 98] width 15 height 27
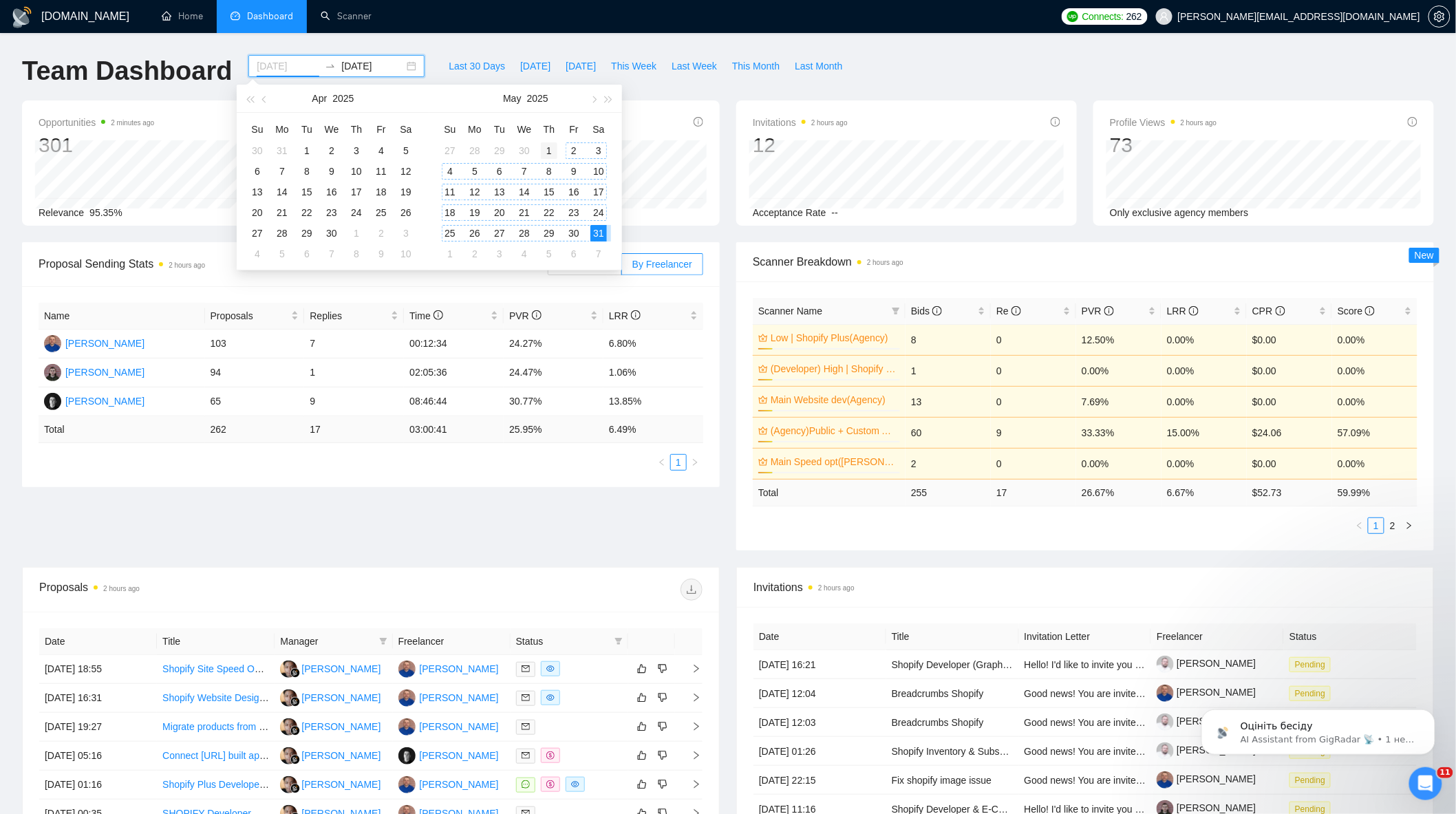
type input "[DATE]"
click at [550, 146] on div "1" at bounding box center [549, 150] width 16 height 16
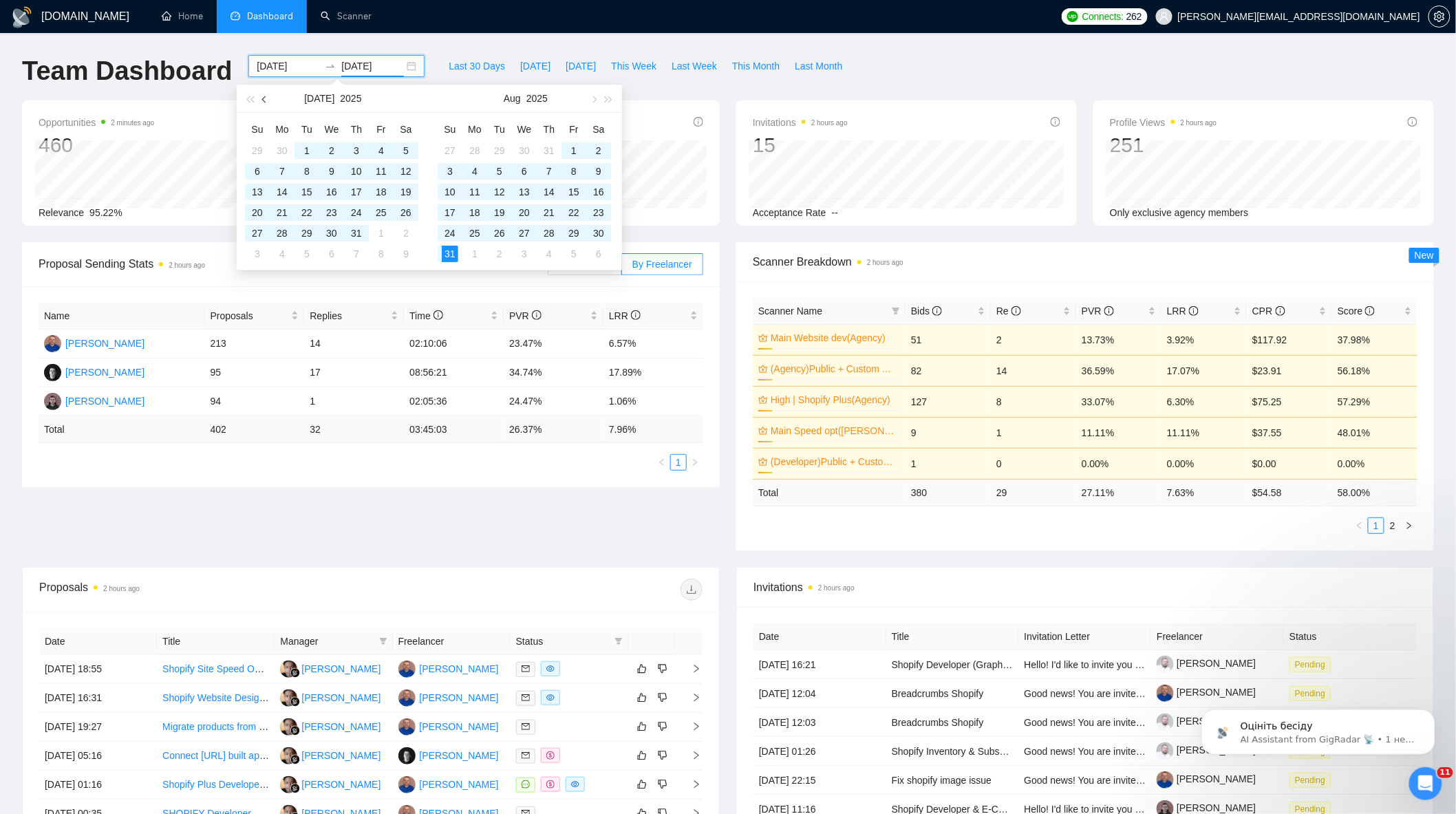
click at [267, 97] on button "button" at bounding box center [265, 98] width 15 height 27
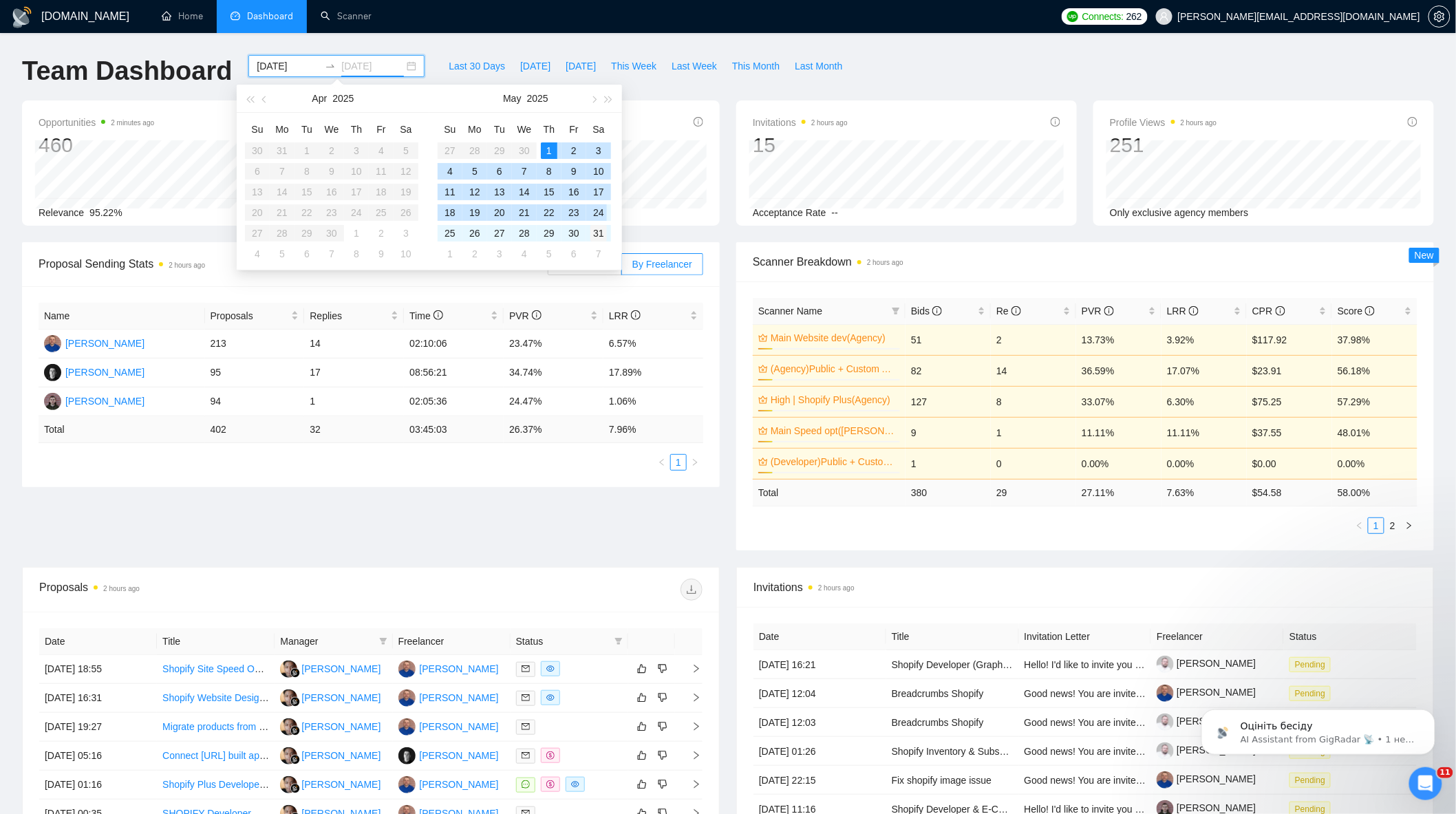
type input "[DATE]"
click at [600, 236] on div "31" at bounding box center [598, 233] width 16 height 16
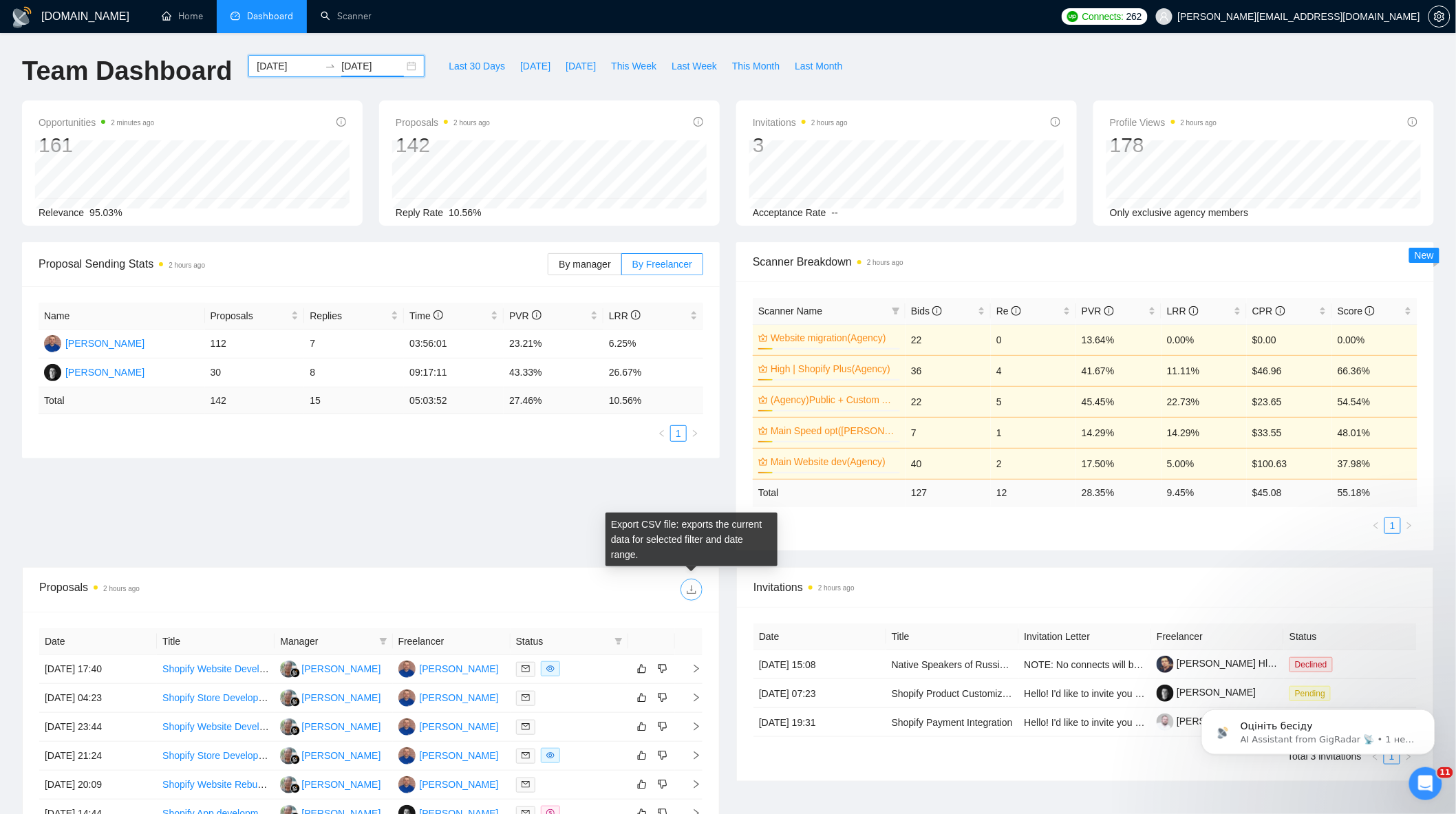
click at [689, 591] on icon "download" at bounding box center [691, 590] width 11 height 11
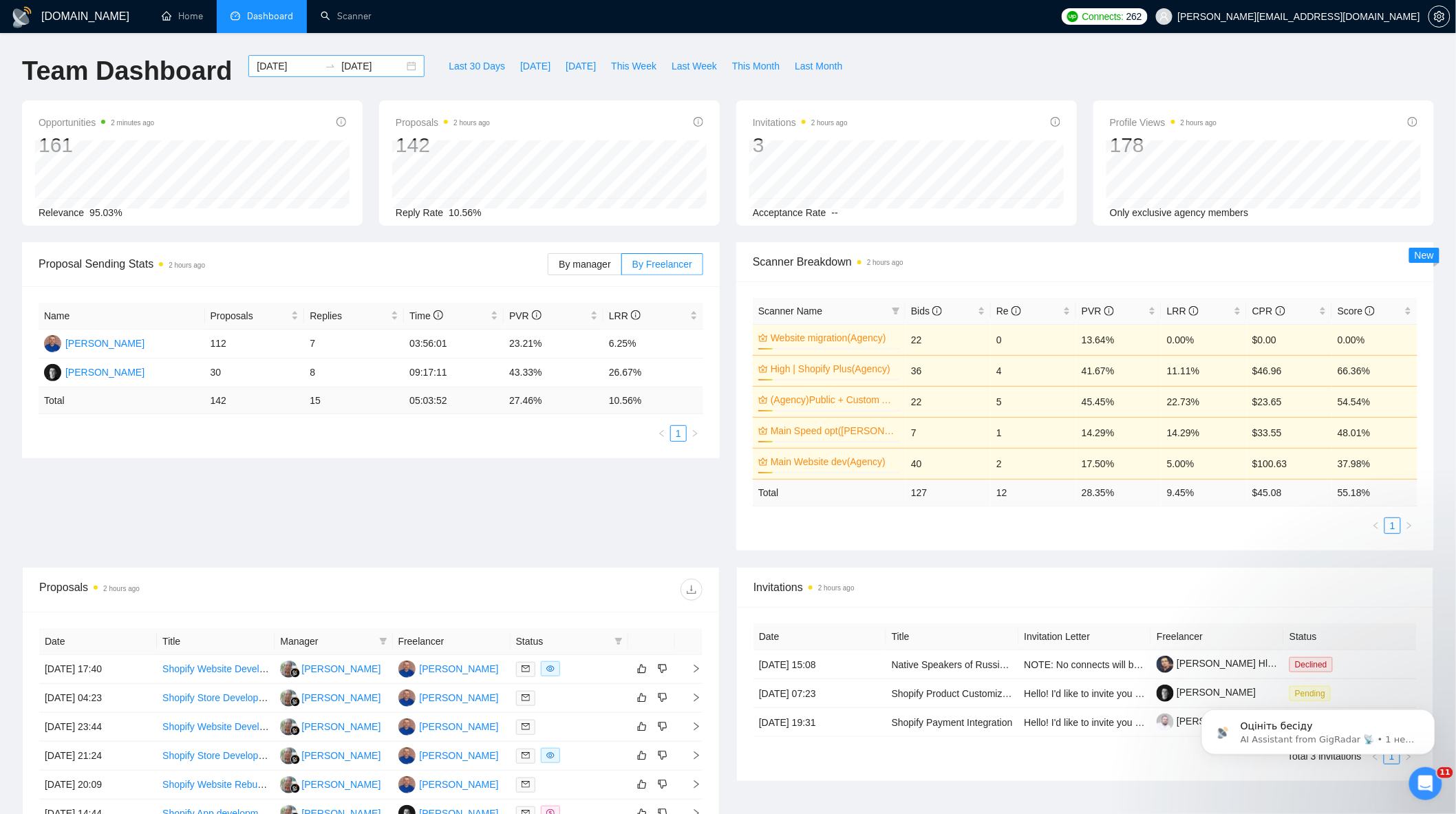
click at [405, 65] on div "[DATE] [DATE]" at bounding box center [336, 66] width 176 height 22
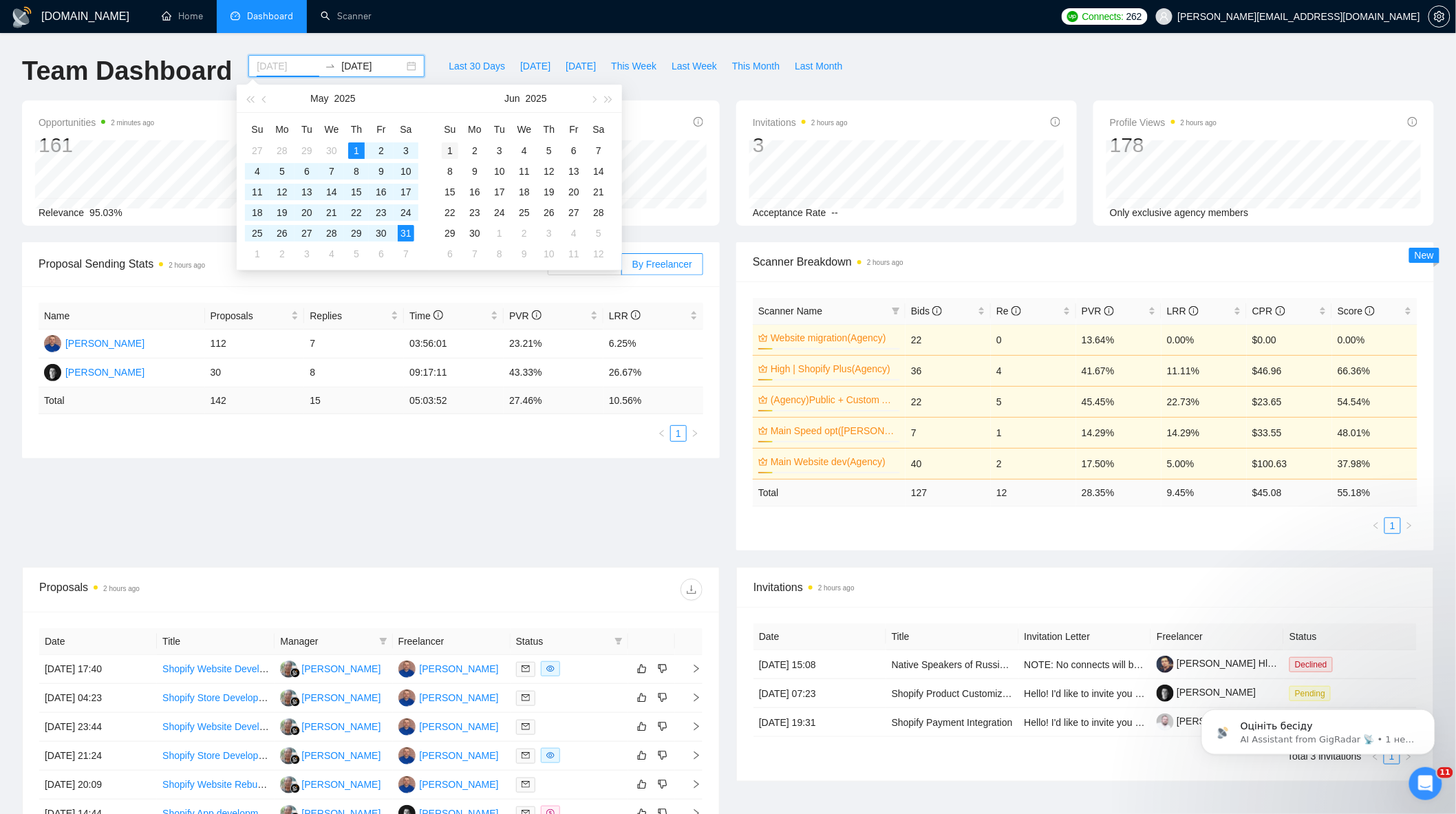
type input "[DATE]"
click at [448, 152] on div "1" at bounding box center [449, 150] width 16 height 16
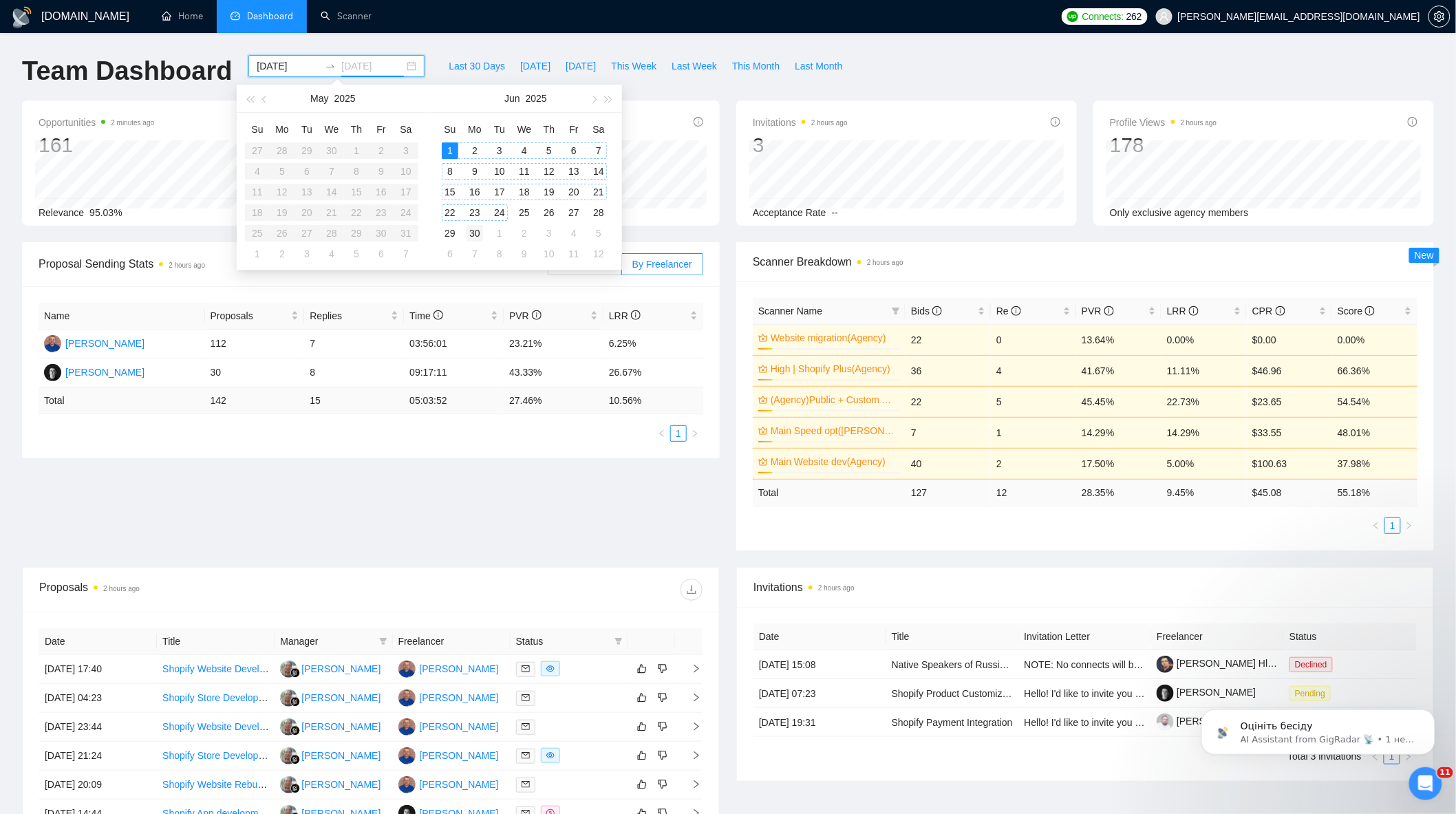
type input "[DATE]"
click at [478, 237] on div "30" at bounding box center [474, 233] width 16 height 16
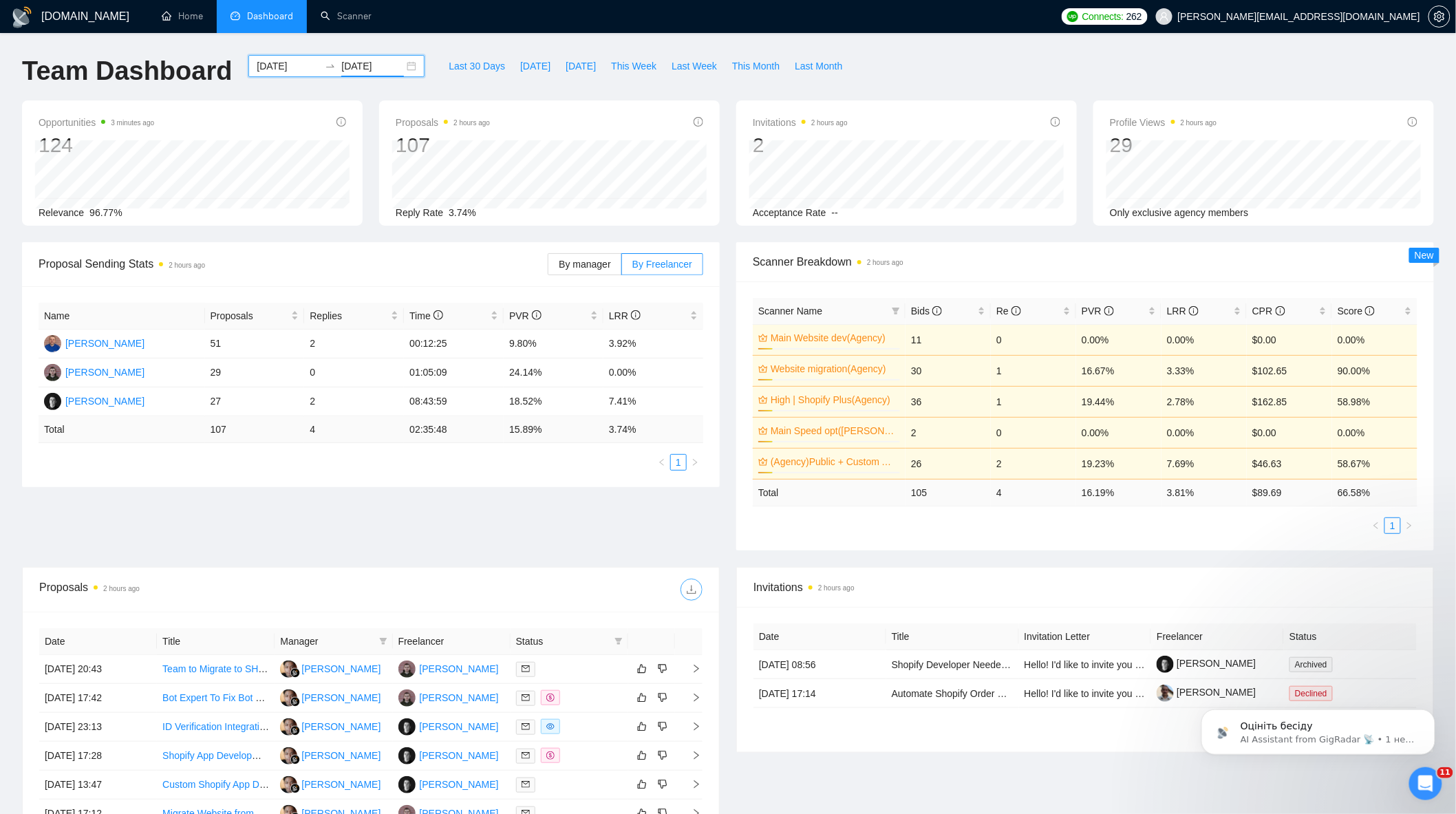
click at [692, 591] on icon "download" at bounding box center [691, 590] width 11 height 11
click at [401, 68] on div "[DATE] [DATE]" at bounding box center [336, 66] width 176 height 22
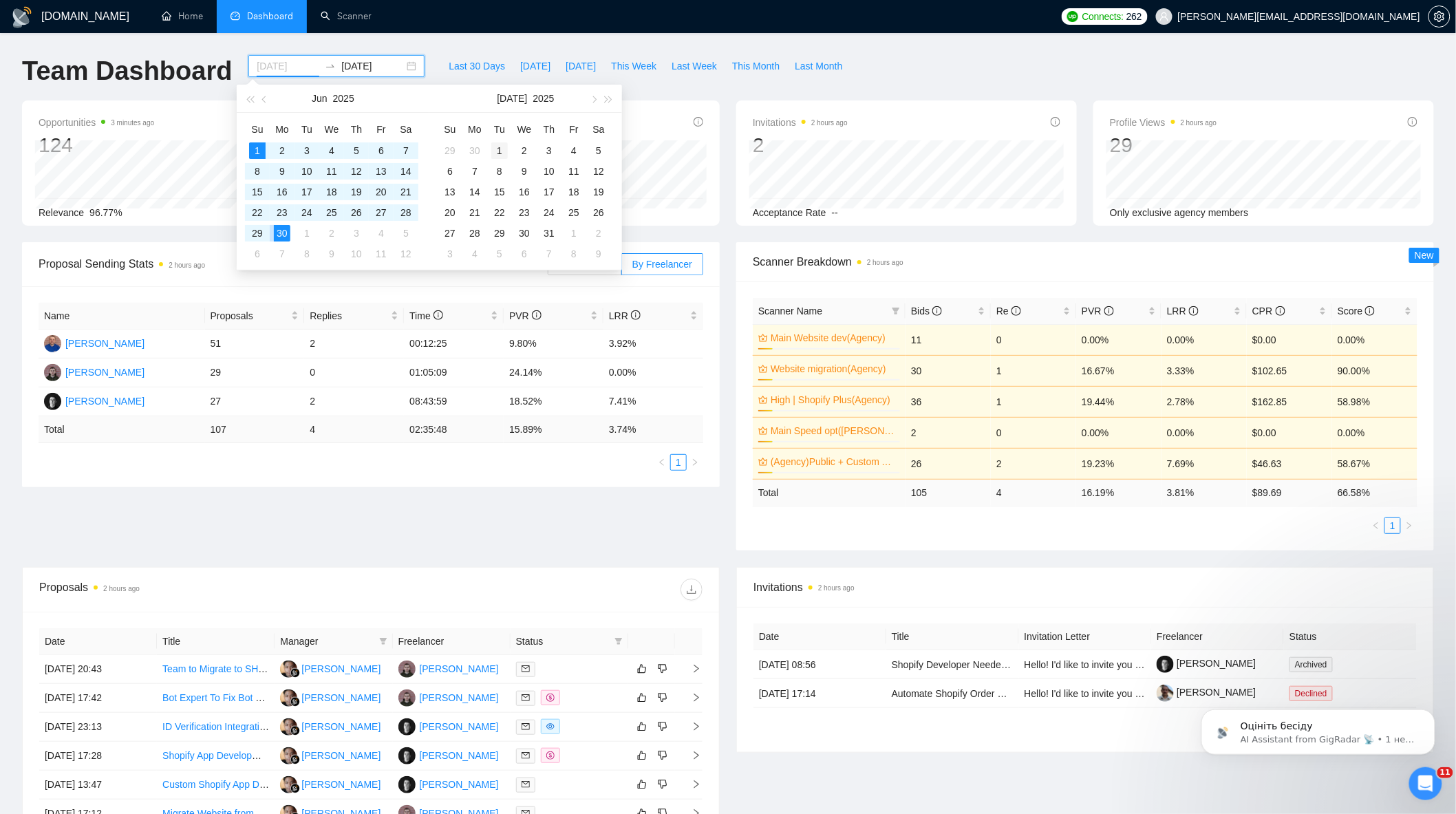
type input "[DATE]"
click at [500, 152] on div "1" at bounding box center [499, 150] width 16 height 16
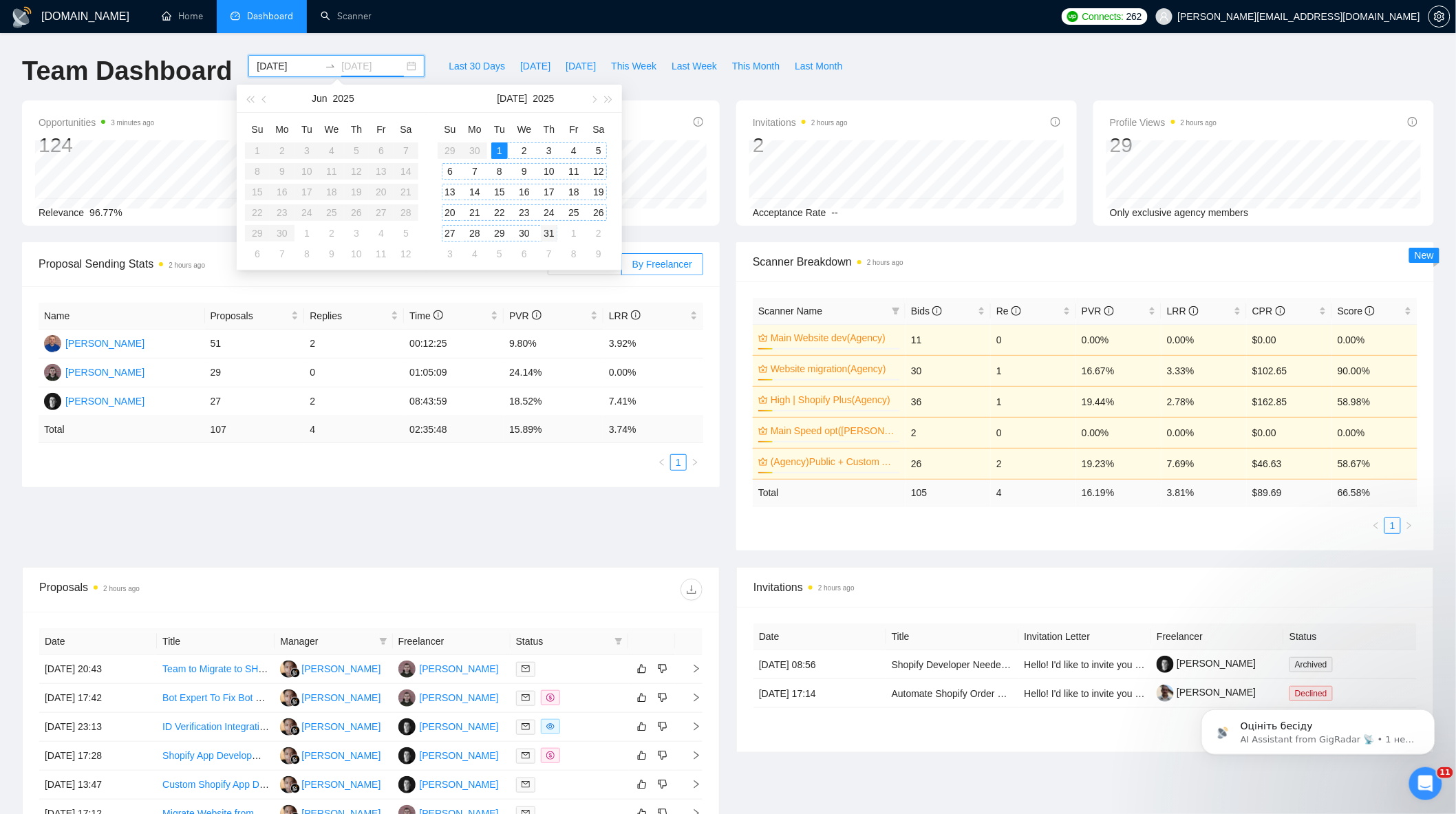
type input "[DATE]"
click at [550, 235] on div "31" at bounding box center [549, 233] width 16 height 16
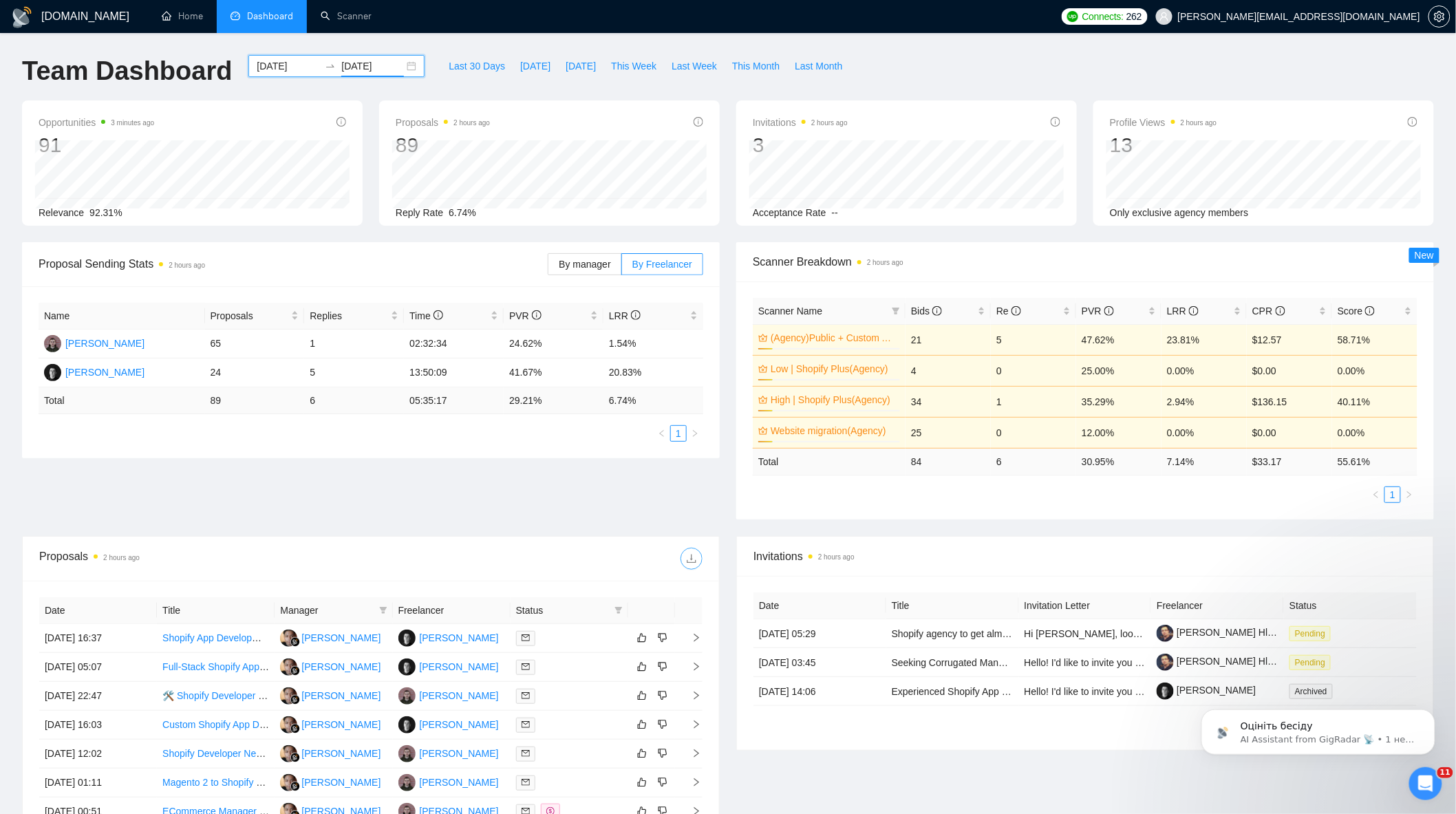
click at [688, 564] on icon "download" at bounding box center [691, 558] width 11 height 11
click at [403, 67] on div "[DATE] [DATE]" at bounding box center [336, 66] width 176 height 22
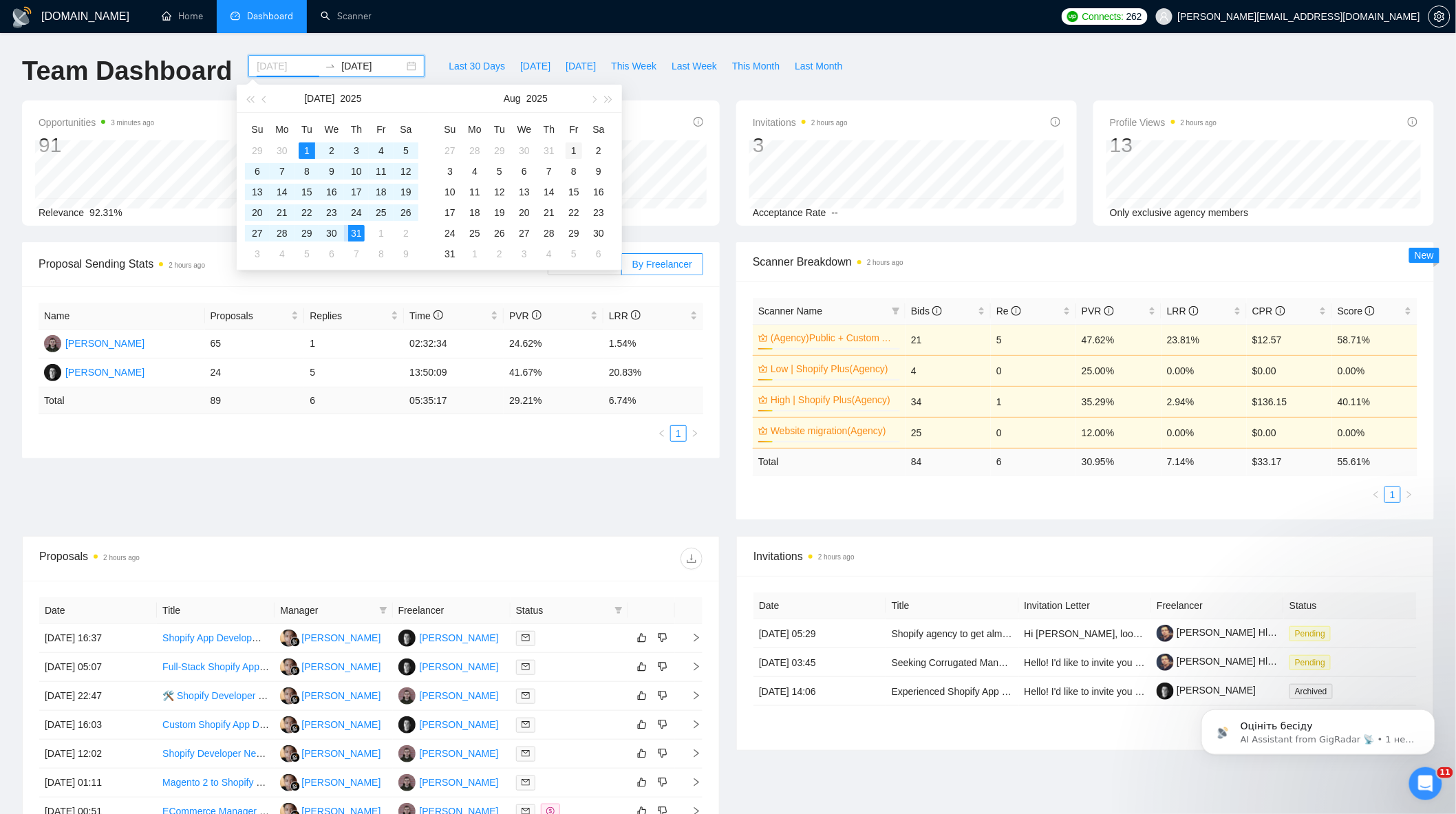
type input "[DATE]"
click at [572, 148] on div "1" at bounding box center [573, 150] width 16 height 16
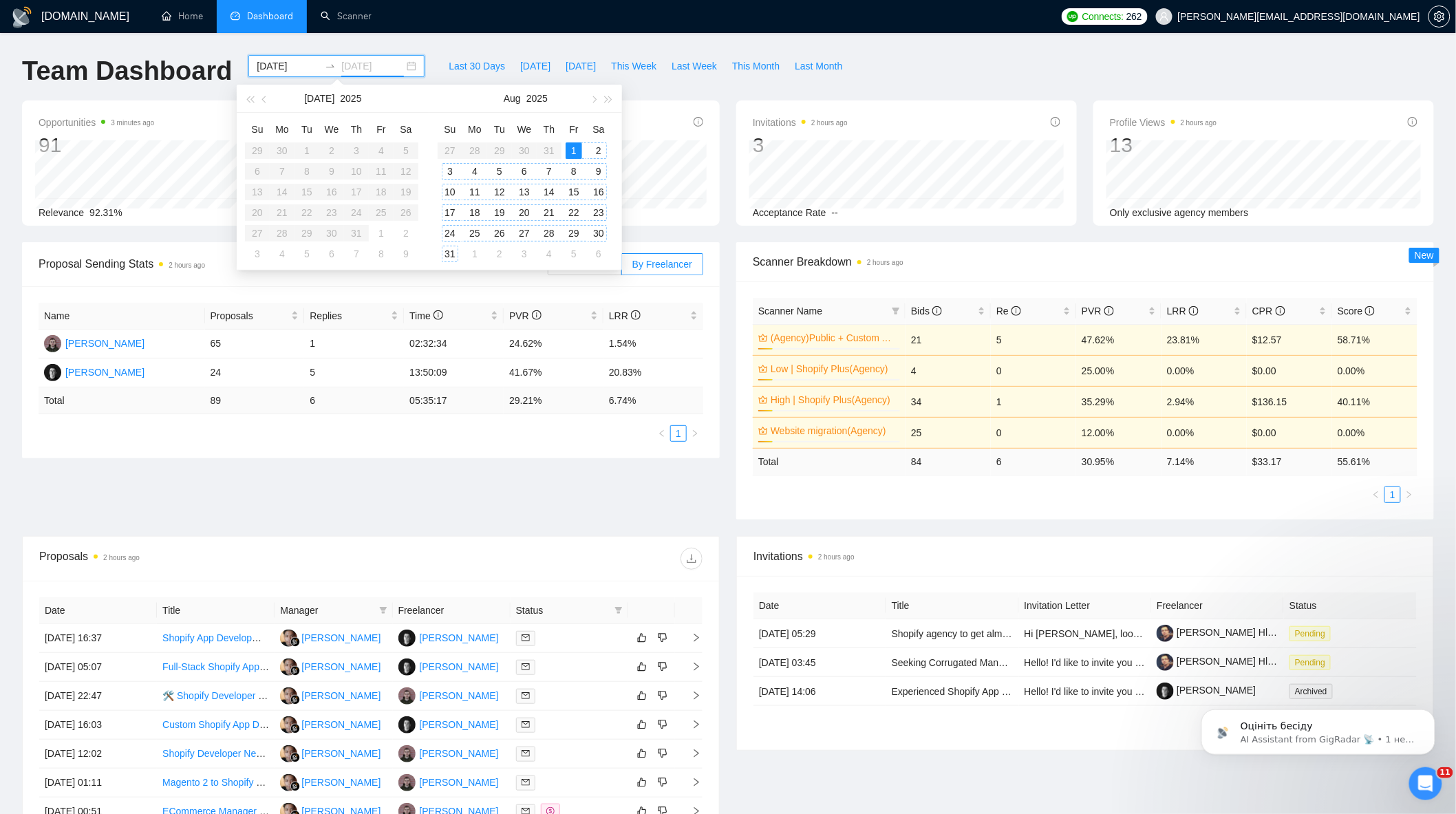
click at [449, 258] on div "31" at bounding box center [449, 253] width 16 height 16
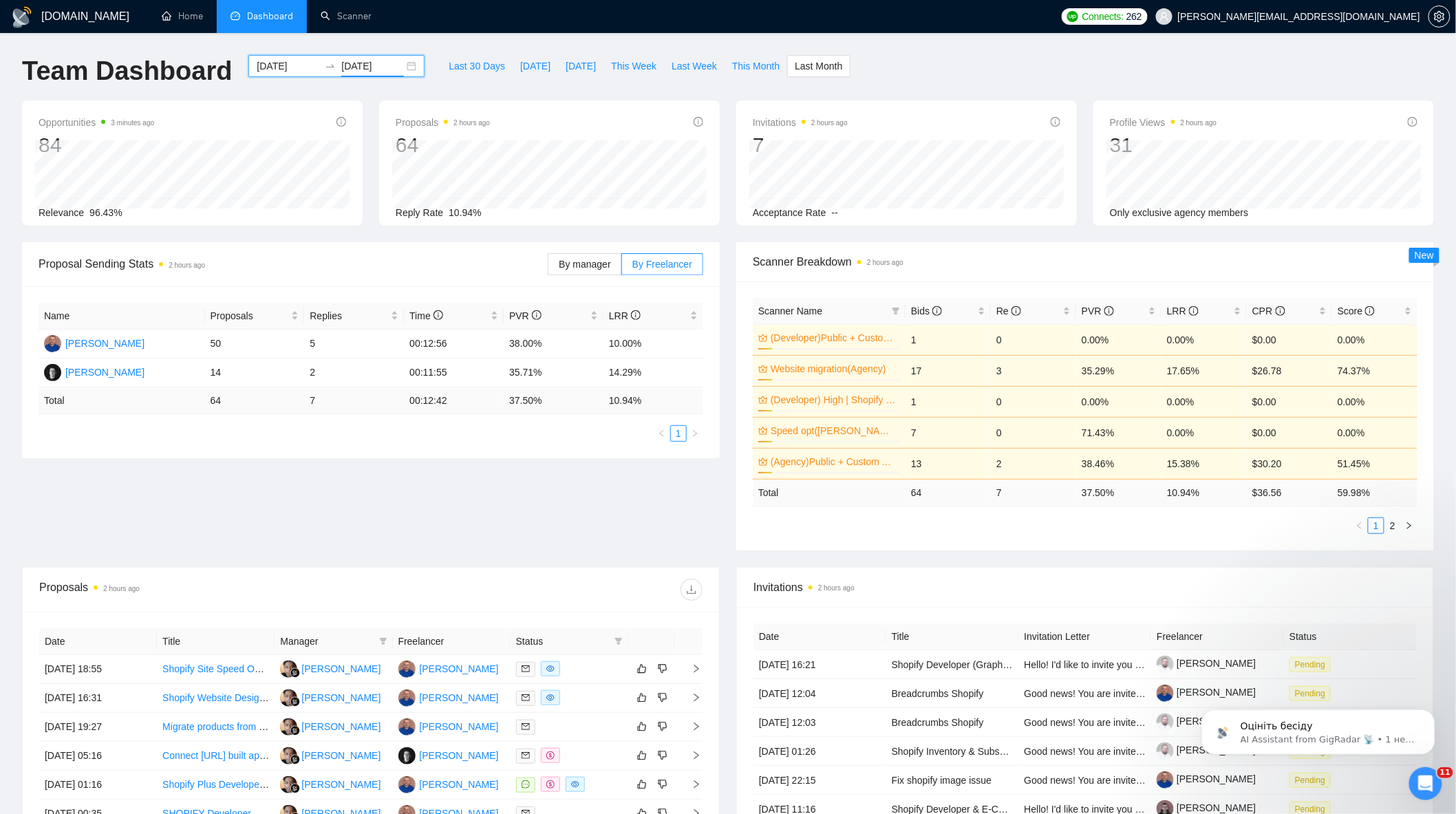
click at [582, 535] on div "Proposal Sending Stats 2 hours ago By manager By Freelancer Name Proposals Repl…" at bounding box center [728, 404] width 1429 height 324
click at [683, 588] on span "download" at bounding box center [692, 590] width 21 height 11
click at [392, 65] on input "[DATE]" at bounding box center [372, 66] width 62 height 15
click at [401, 65] on div "[DATE] [DATE]" at bounding box center [336, 66] width 176 height 22
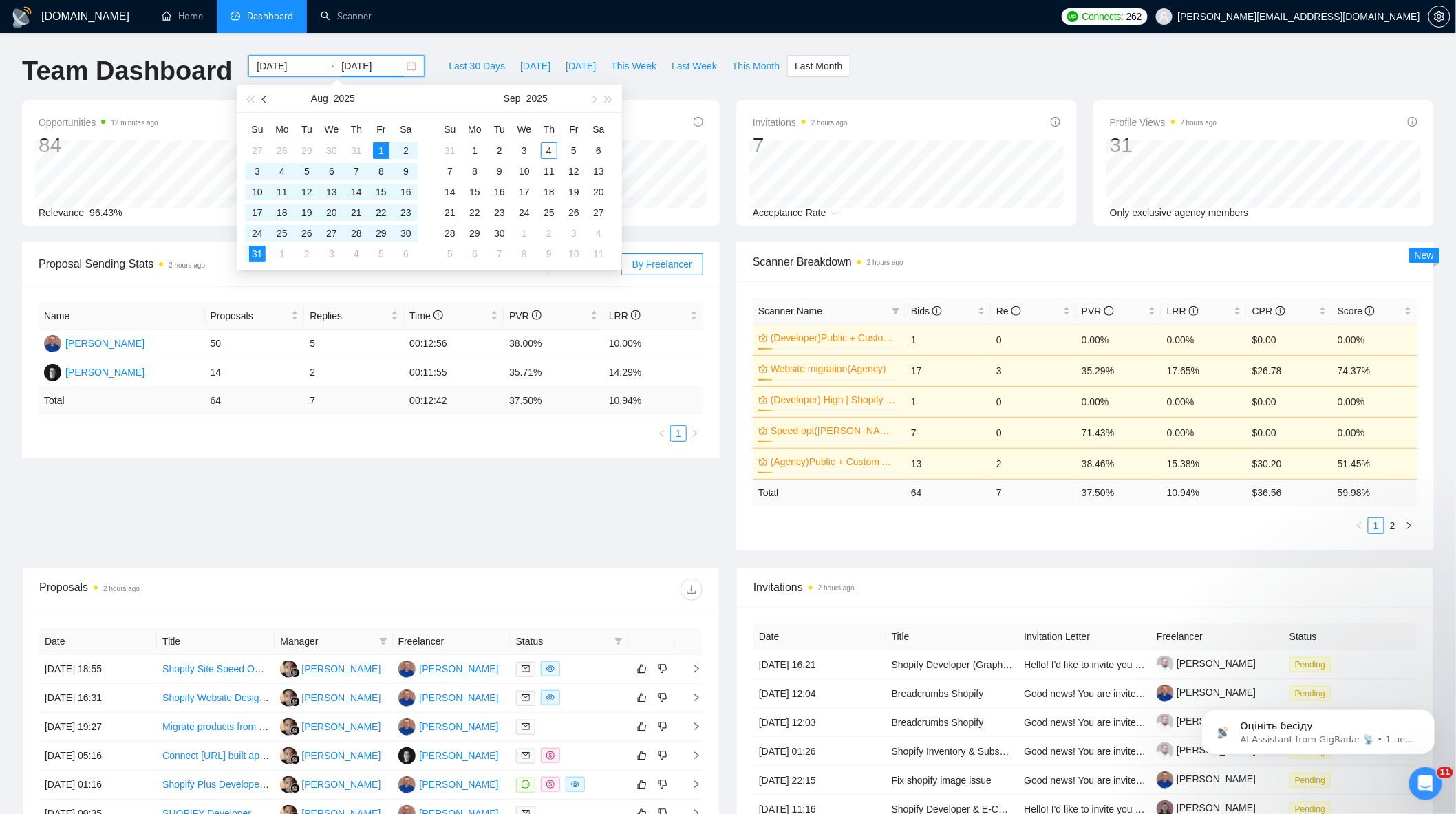
click at [270, 99] on button "button" at bounding box center [265, 98] width 15 height 27
click at [270, 98] on button "button" at bounding box center [265, 98] width 15 height 27
click at [269, 98] on button "button" at bounding box center [265, 98] width 15 height 27
type input "[DATE]"
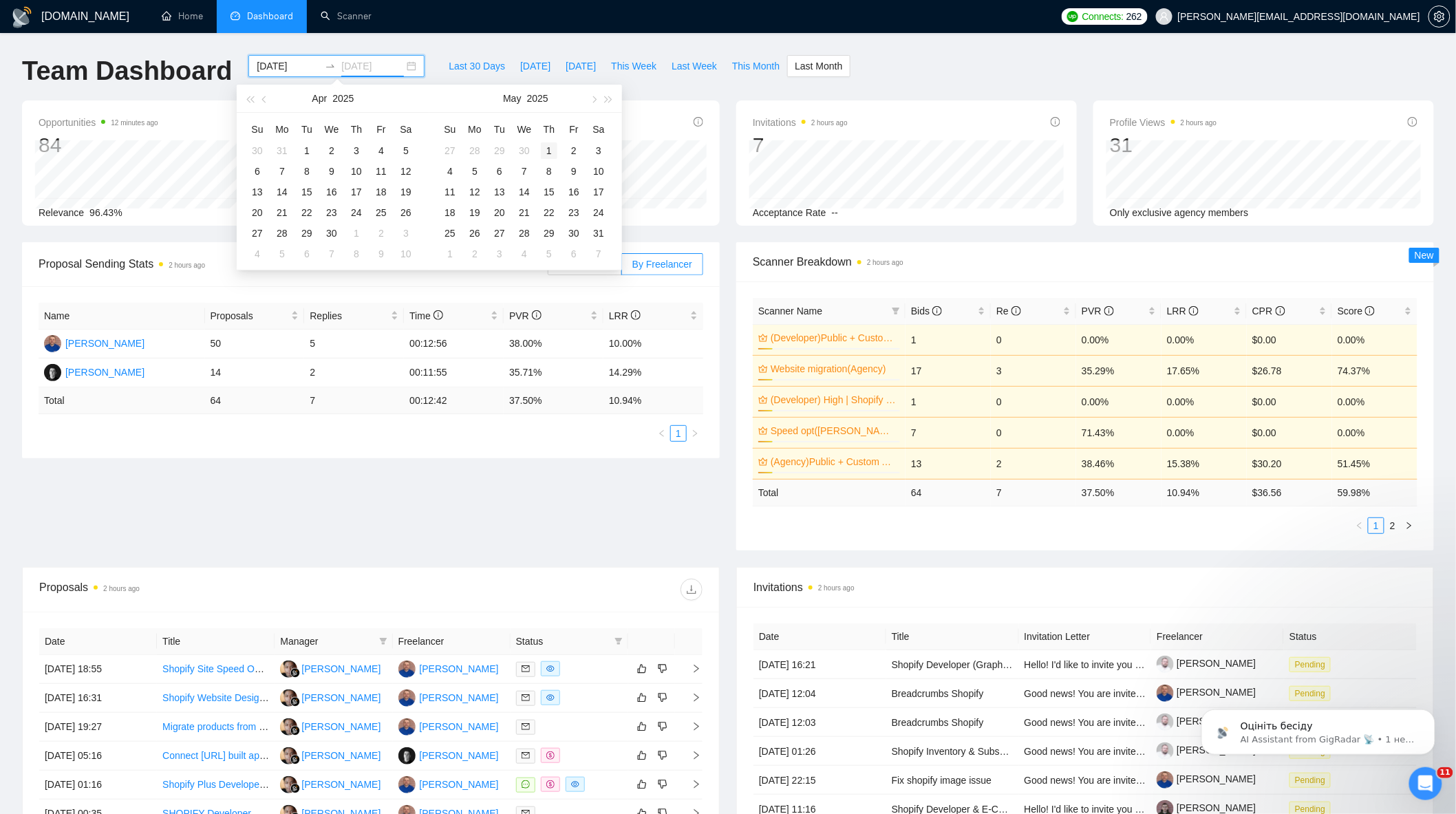
click at [552, 154] on div "1" at bounding box center [549, 150] width 16 height 16
click at [360, 71] on input "[DATE]" at bounding box center [372, 66] width 62 height 15
drag, startPoint x: 379, startPoint y: 67, endPoint x: 290, endPoint y: 80, distance: 89.9
click at [315, 79] on body "[DOMAIN_NAME] Home Dashboard Scanner Connects: 262 [PERSON_NAME][EMAIL_ADDRESS]…" at bounding box center [728, 407] width 1456 height 814
click at [589, 100] on button "button" at bounding box center [593, 98] width 15 height 27
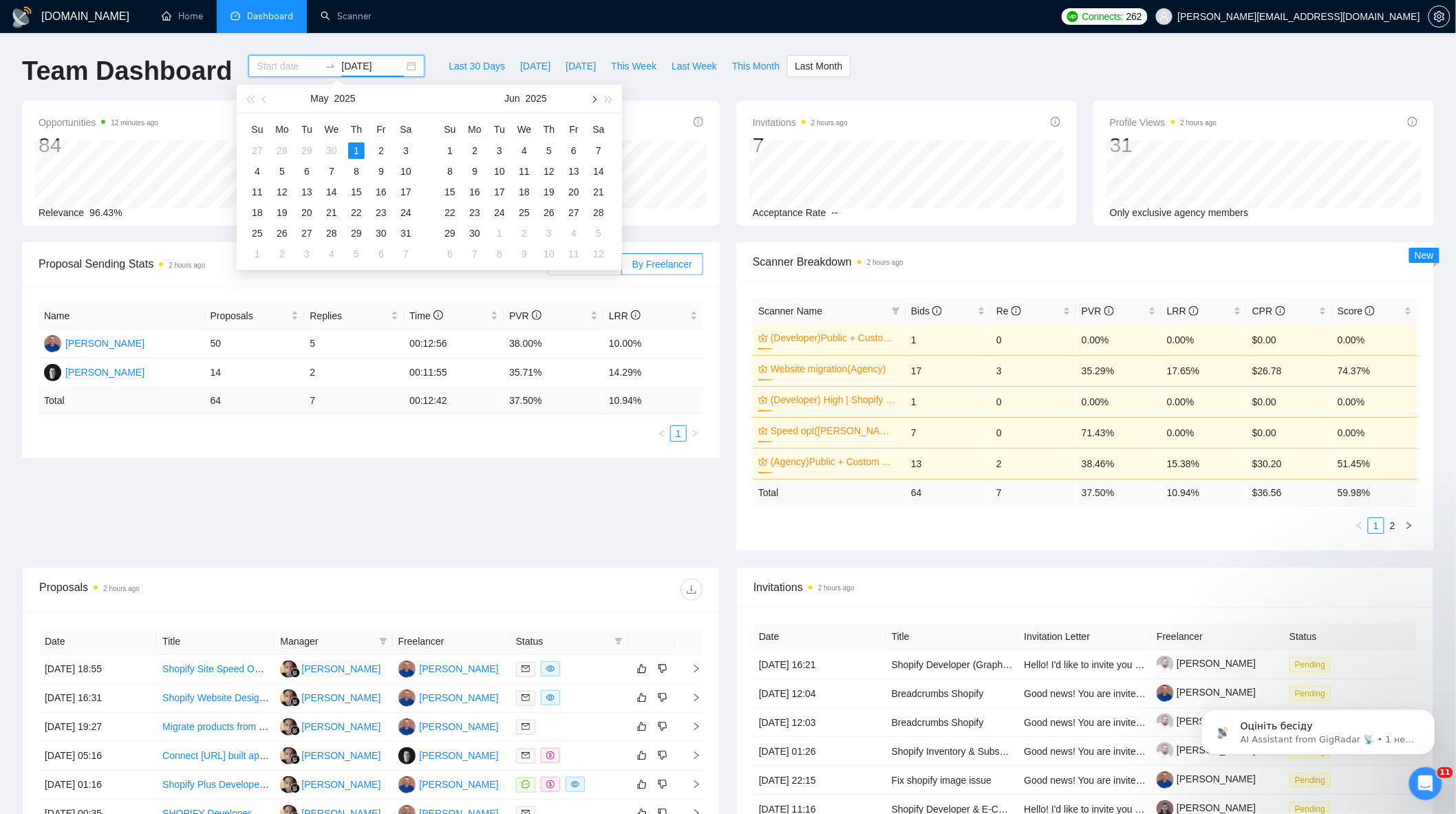
click at [593, 100] on span "button" at bounding box center [593, 99] width 7 height 7
type input "[DATE]"
click at [449, 253] on div "31" at bounding box center [449, 253] width 16 height 16
type input "[DATE]"
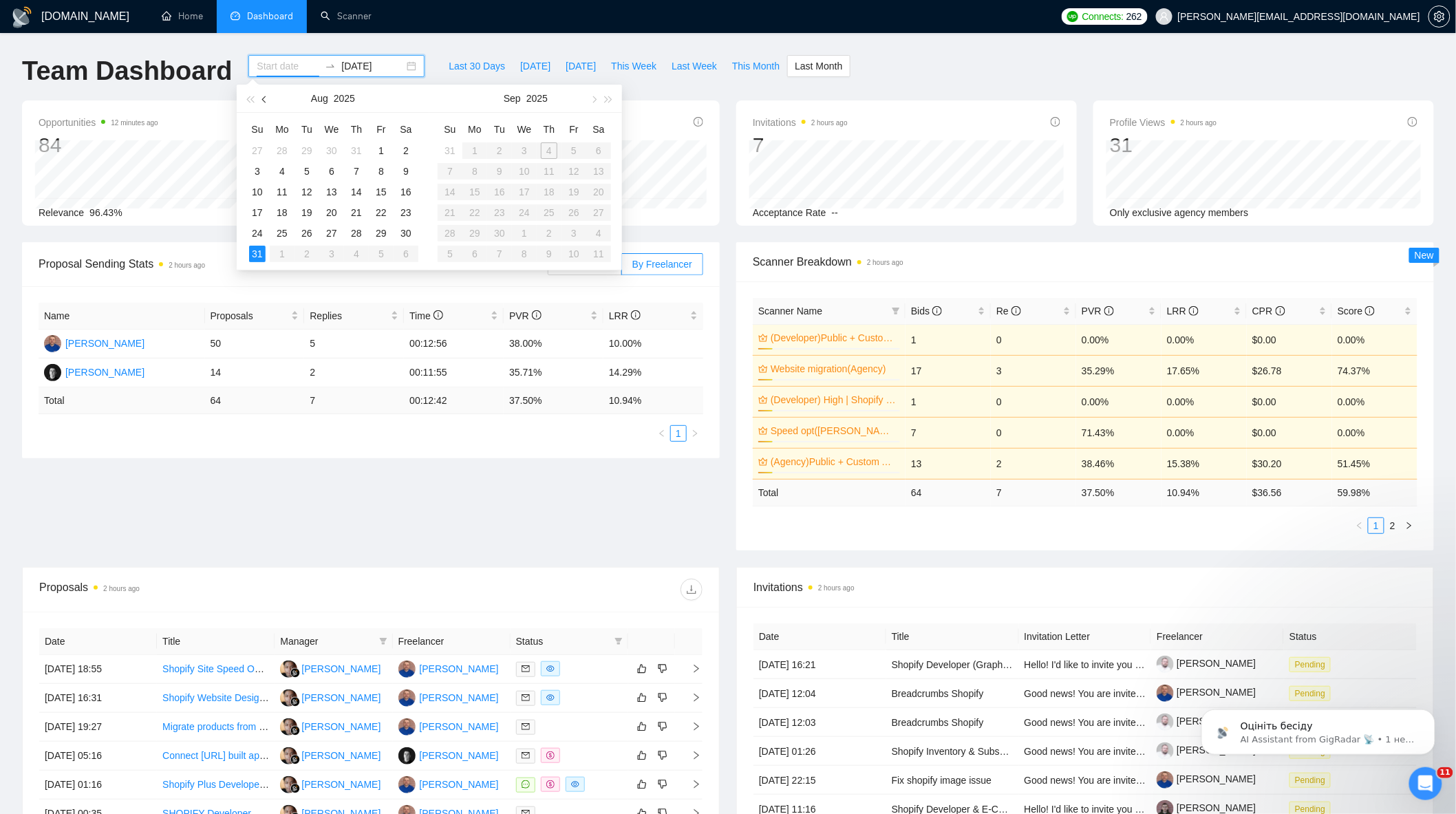
click at [266, 102] on button "button" at bounding box center [265, 98] width 15 height 27
click at [353, 152] on div "1" at bounding box center [356, 150] width 16 height 16
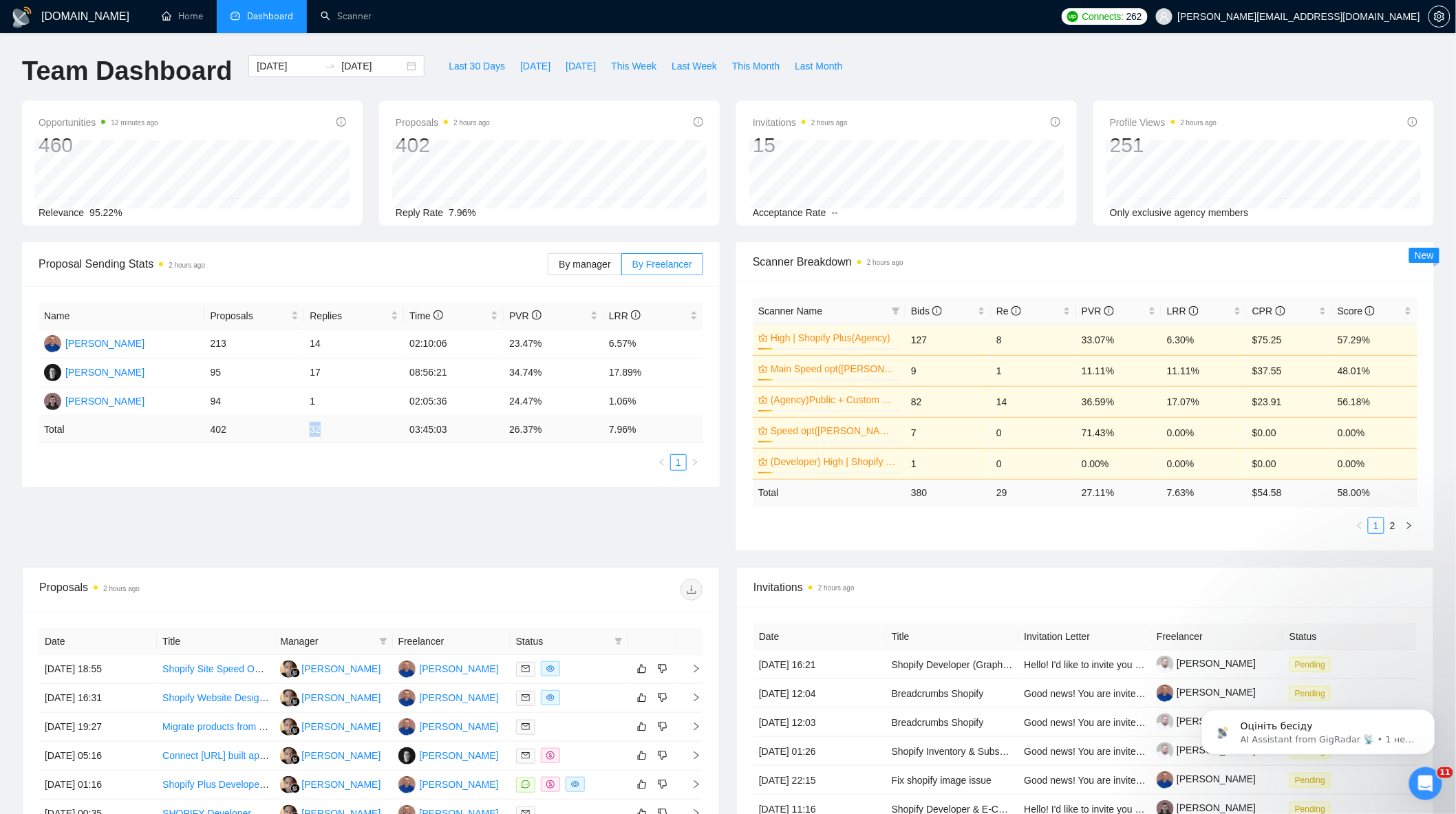
drag, startPoint x: 324, startPoint y: 437, endPoint x: 307, endPoint y: 436, distance: 17.0
click at [307, 436] on td "32" at bounding box center [354, 429] width 100 height 27
click at [485, 514] on div "Proposal Sending Stats 2 hours ago By manager By Freelancer Name Proposals Repl…" at bounding box center [728, 404] width 1429 height 324
click at [402, 68] on div "[DATE] [DATE]" at bounding box center [336, 66] width 176 height 22
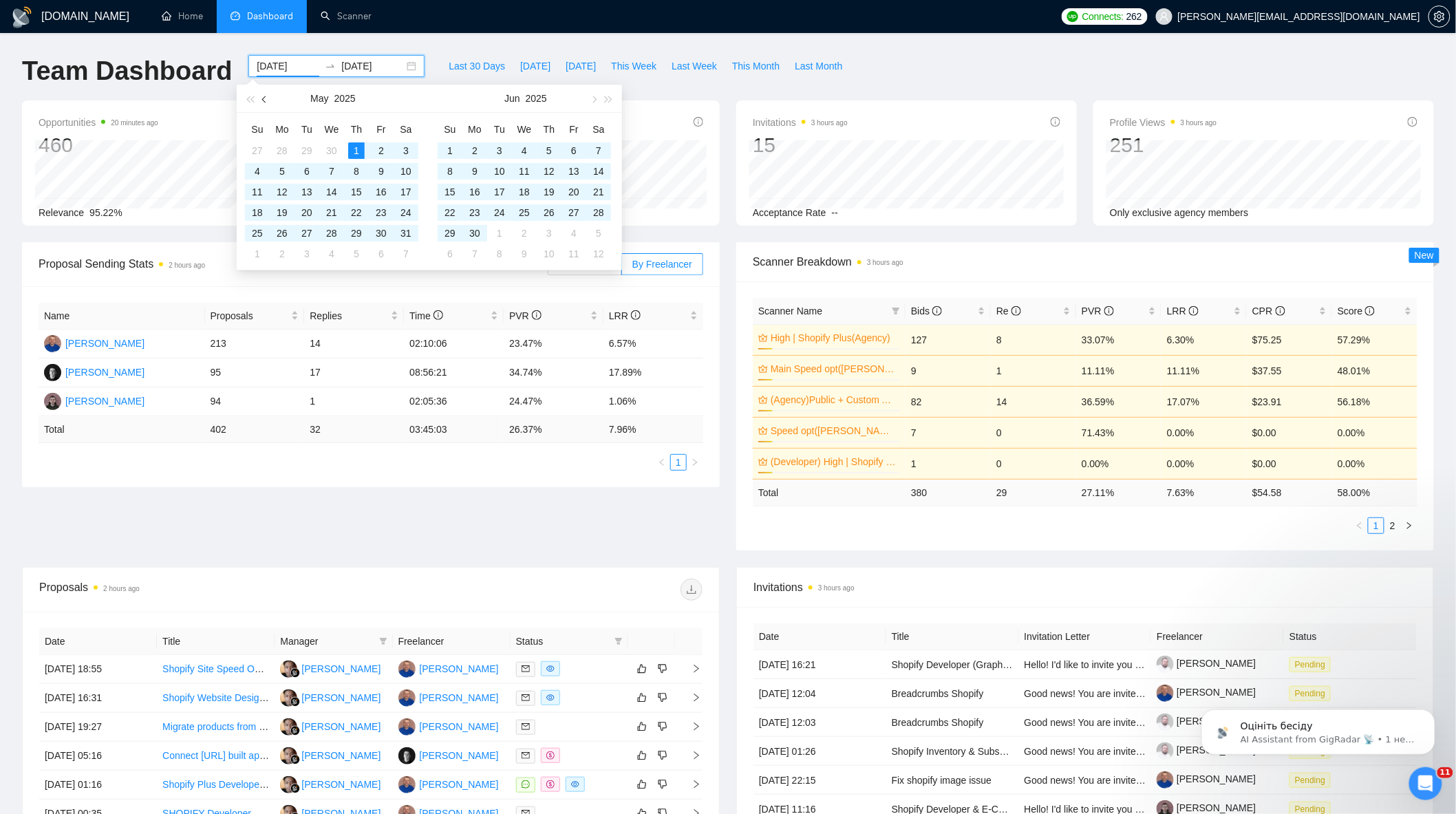
click at [264, 97] on span "button" at bounding box center [265, 99] width 7 height 7
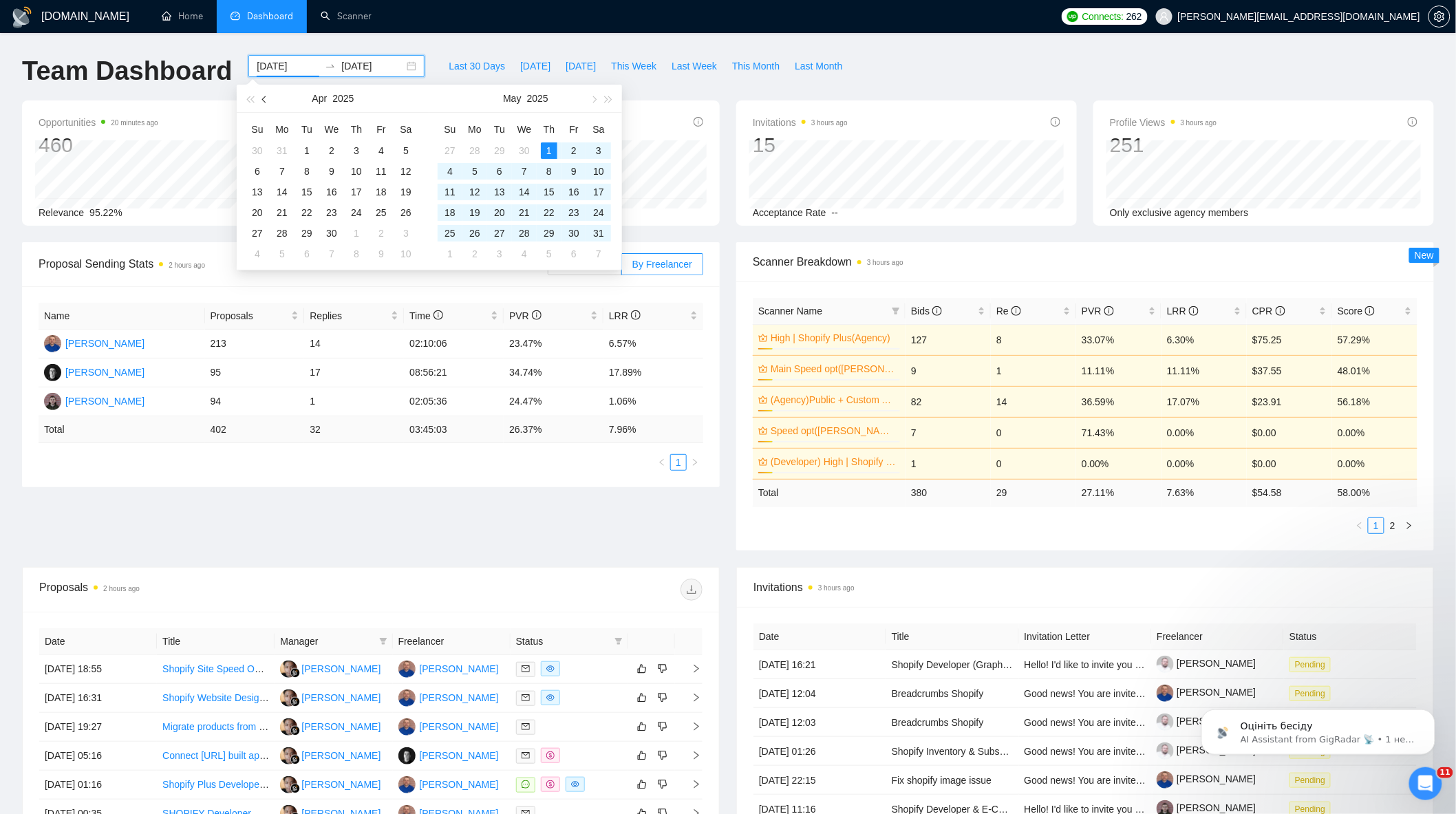
click at [264, 98] on span "button" at bounding box center [265, 99] width 7 height 7
click at [264, 98] on span "button" at bounding box center [265, 99] width 7 height 7
click at [595, 98] on span "button" at bounding box center [593, 99] width 7 height 7
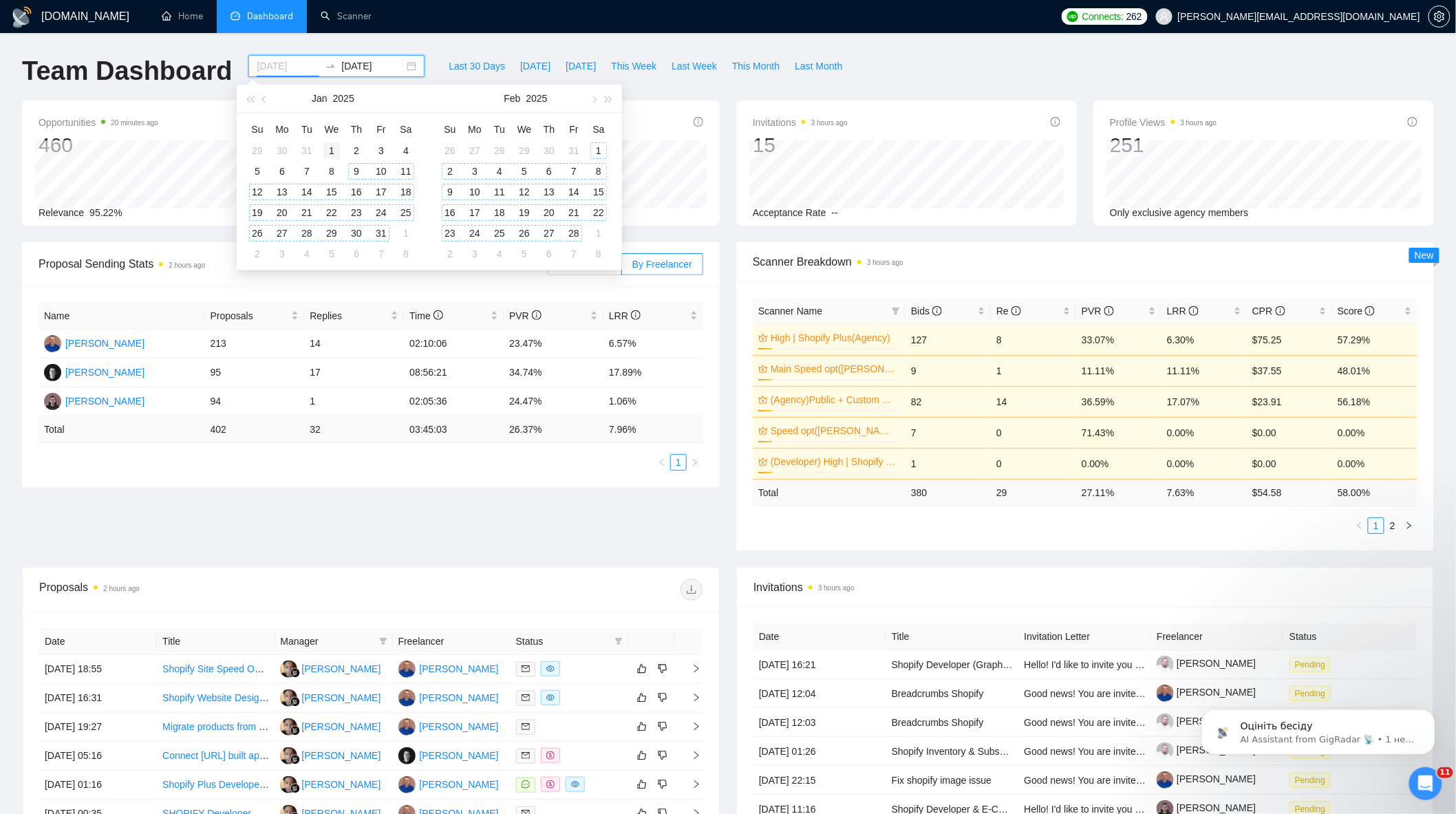
type input "[DATE]"
click at [335, 146] on div "1" at bounding box center [331, 150] width 16 height 16
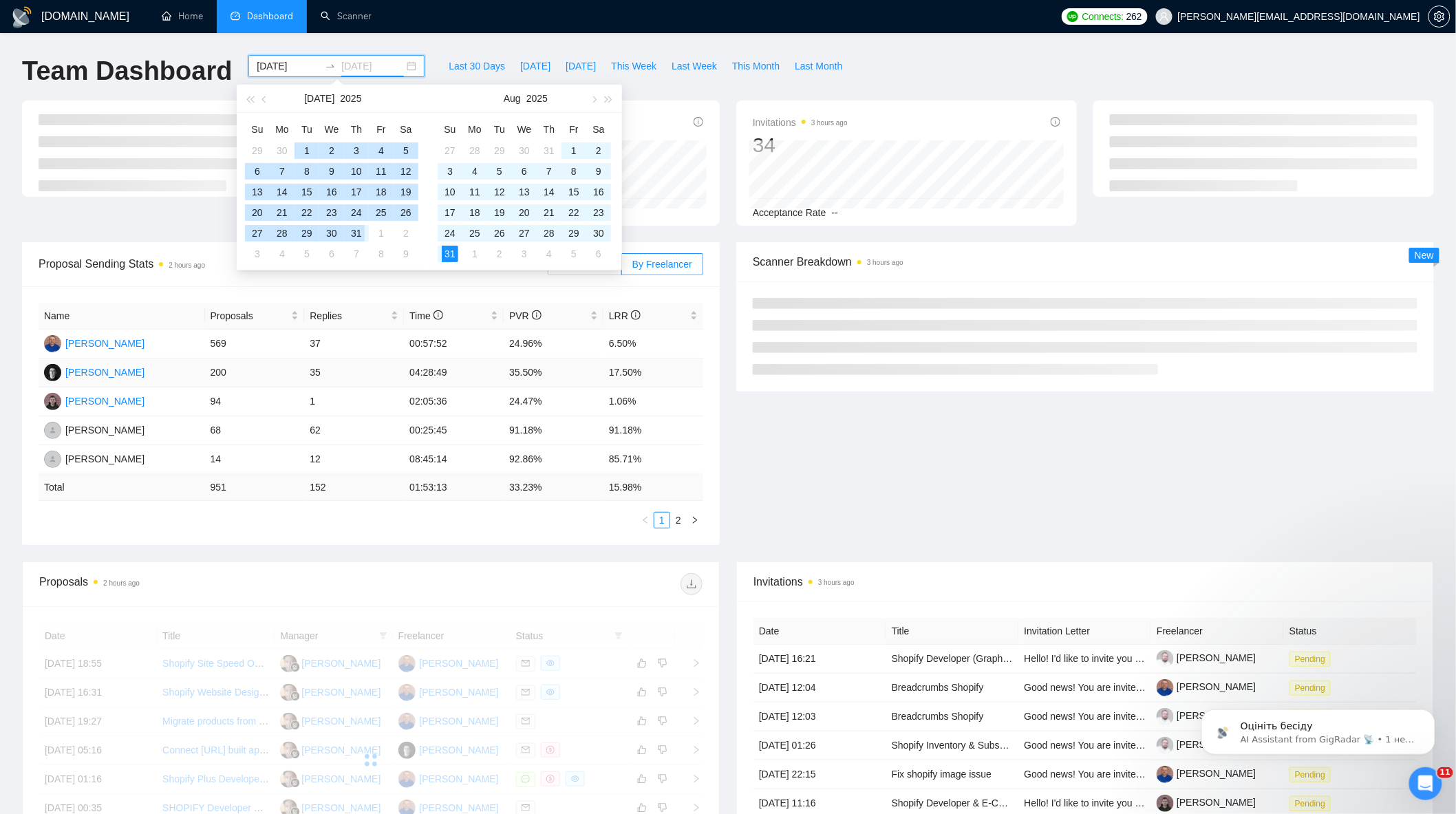
type input "[DATE]"
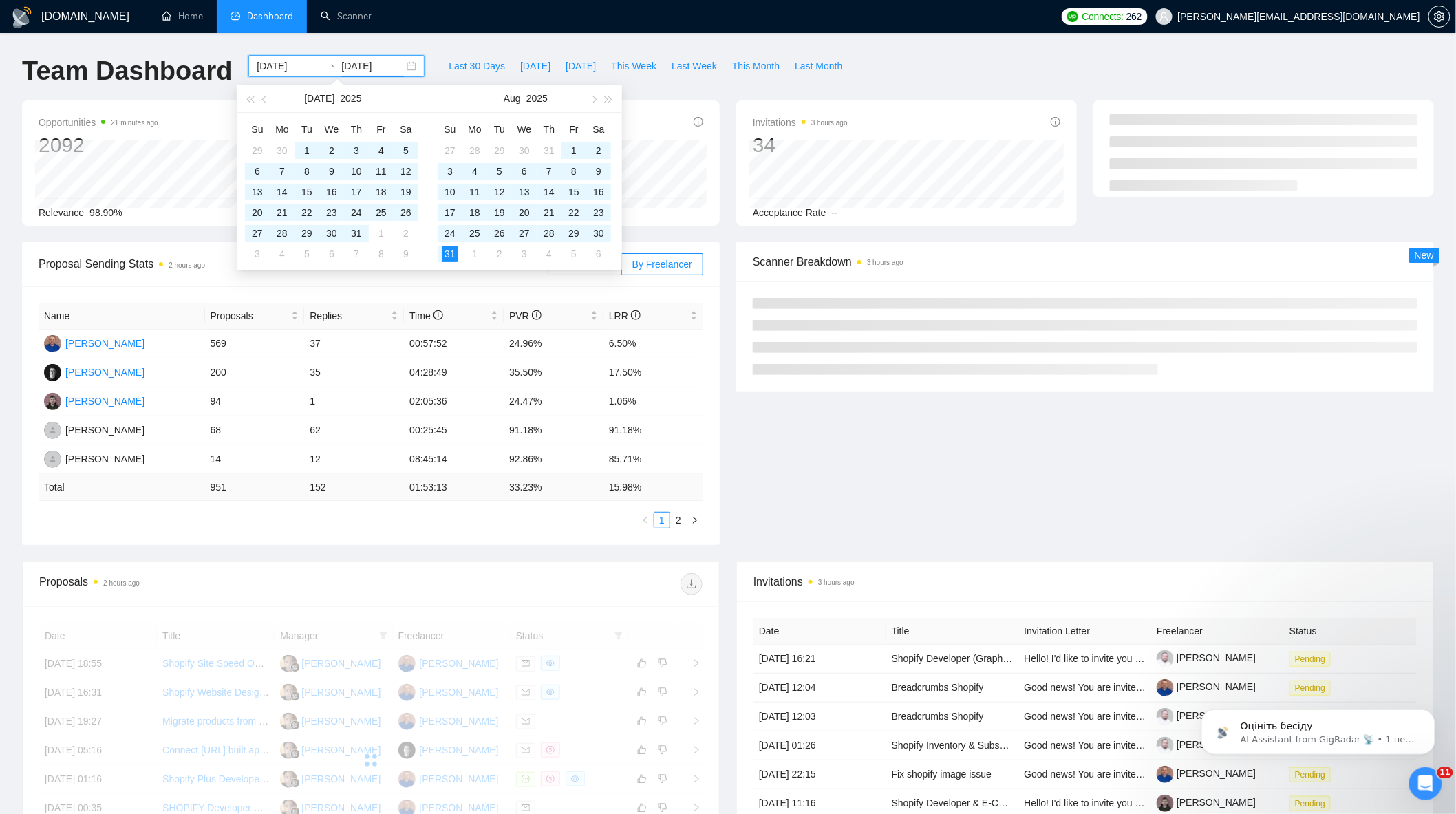
click at [796, 478] on div "Proposal Sending Stats 2 hours ago By manager By Freelancer Name Proposals Repl…" at bounding box center [728, 401] width 1429 height 319
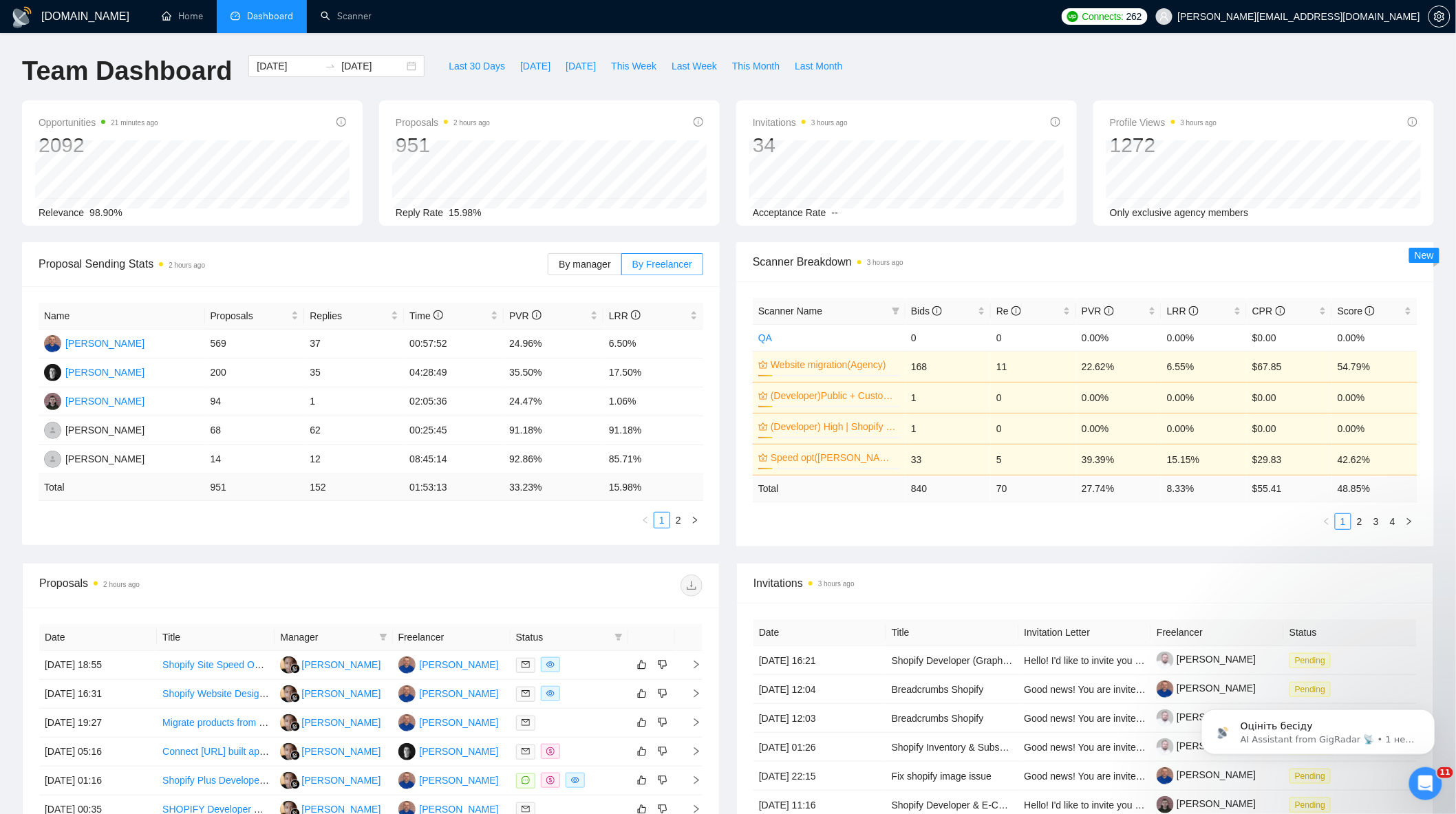
click at [705, 216] on div "Proposals 2 hours ago 951 Reply Rate 15.98%" at bounding box center [550, 163] width 341 height 125
click at [675, 520] on link "2" at bounding box center [679, 520] width 15 height 15
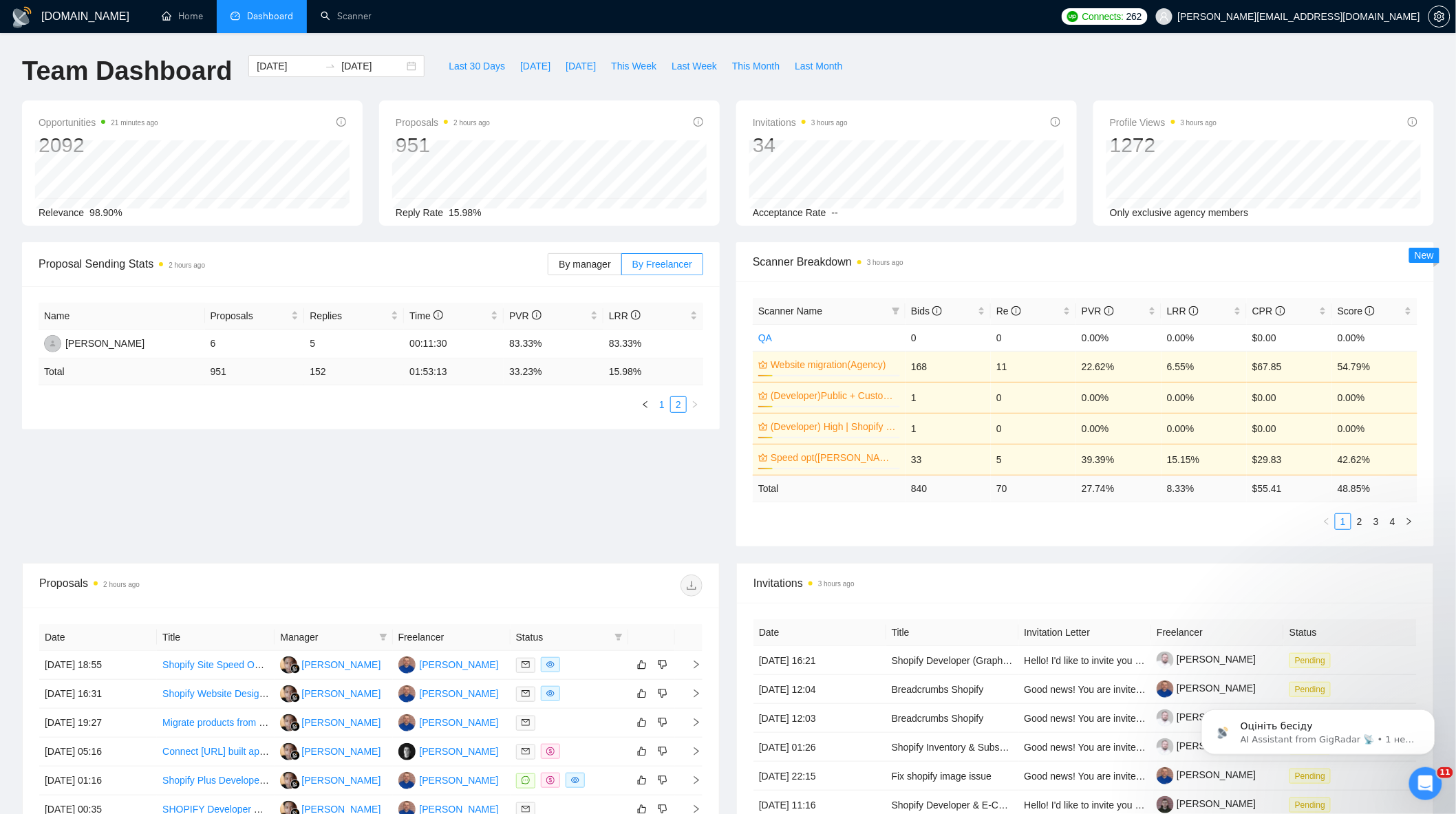
click at [659, 409] on link "1" at bounding box center [663, 405] width 15 height 15
